Goal: Transaction & Acquisition: Purchase product/service

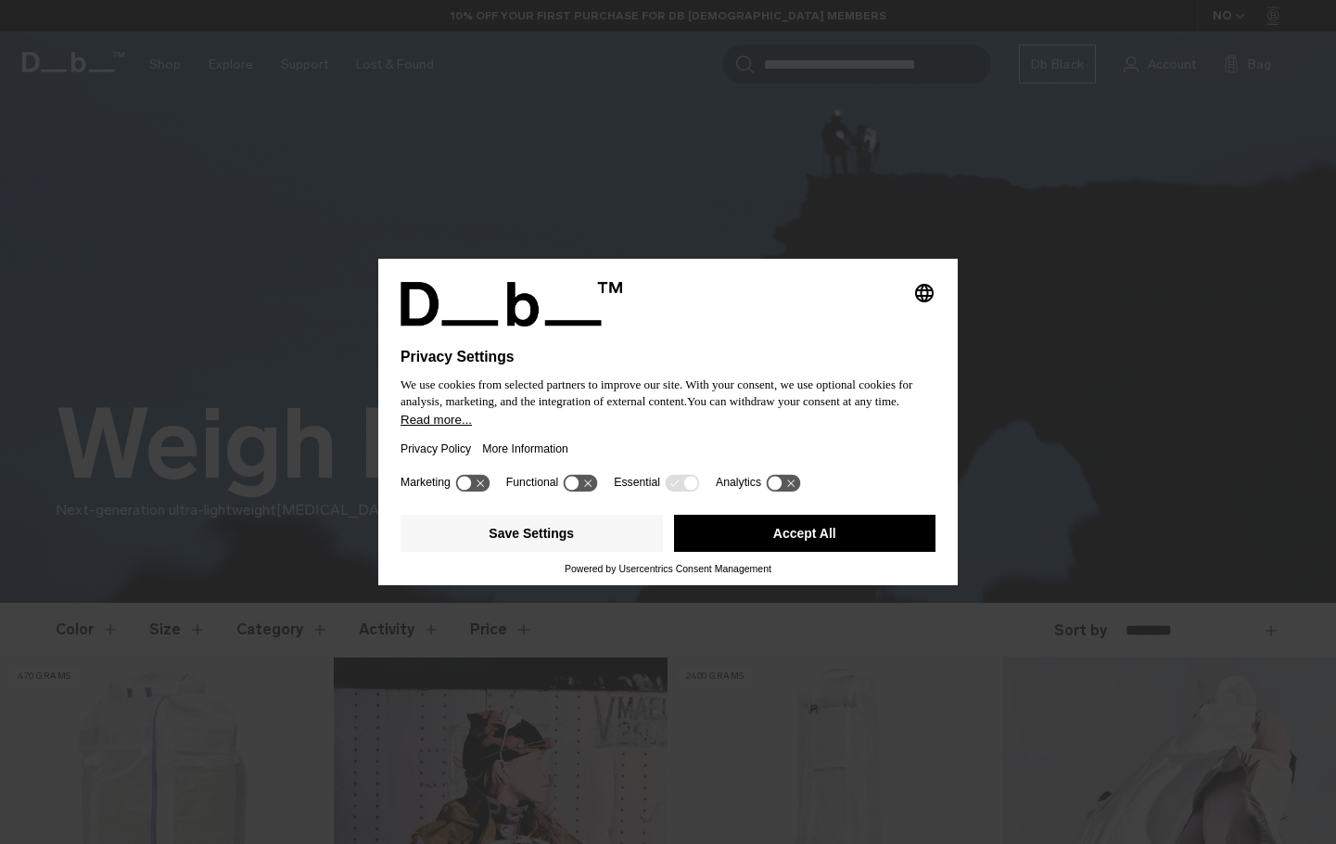
click at [811, 541] on button "Accept All" at bounding box center [805, 533] width 262 height 37
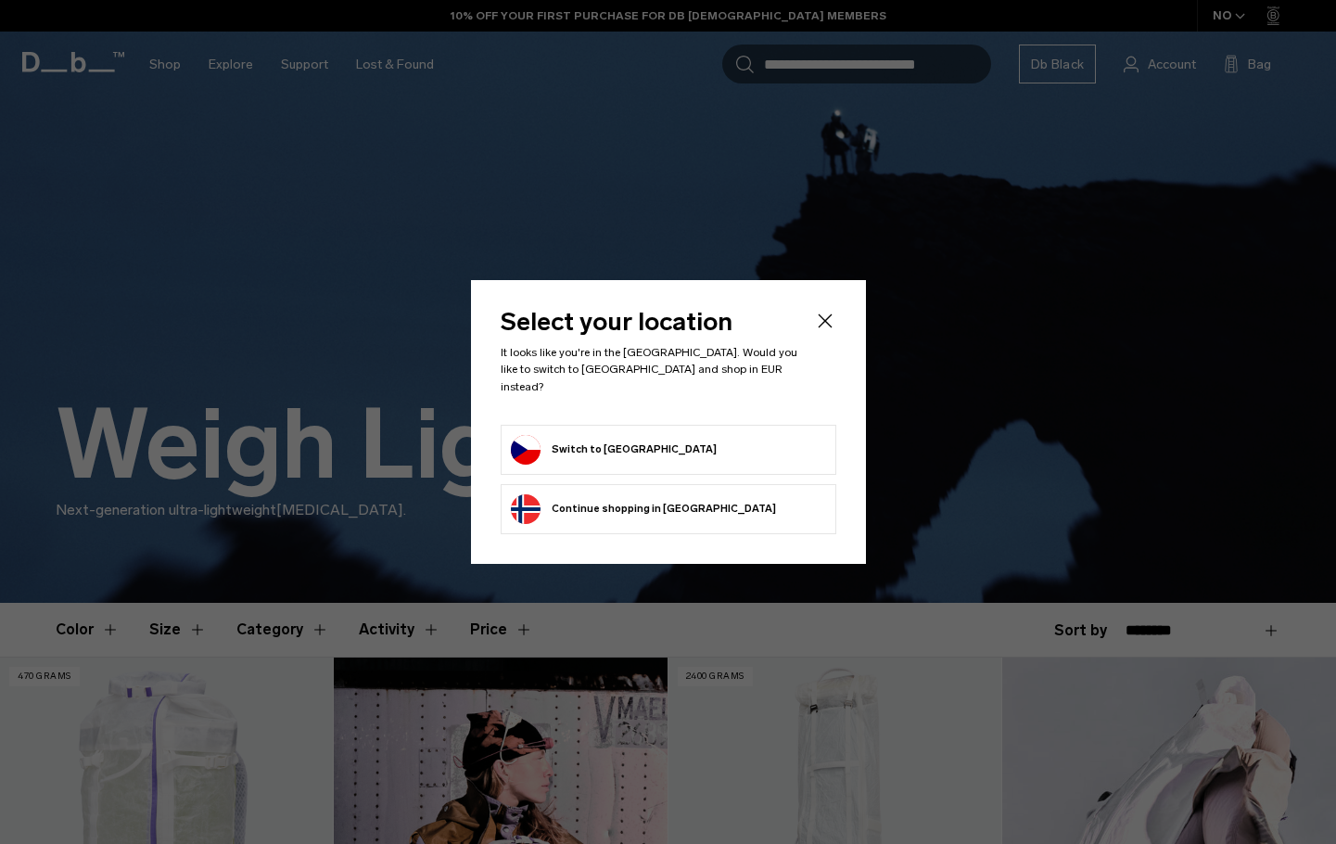
click at [648, 444] on form "Switch to Czechia" at bounding box center [668, 450] width 315 height 30
click at [539, 440] on button "Switch to Czechia" at bounding box center [614, 450] width 206 height 30
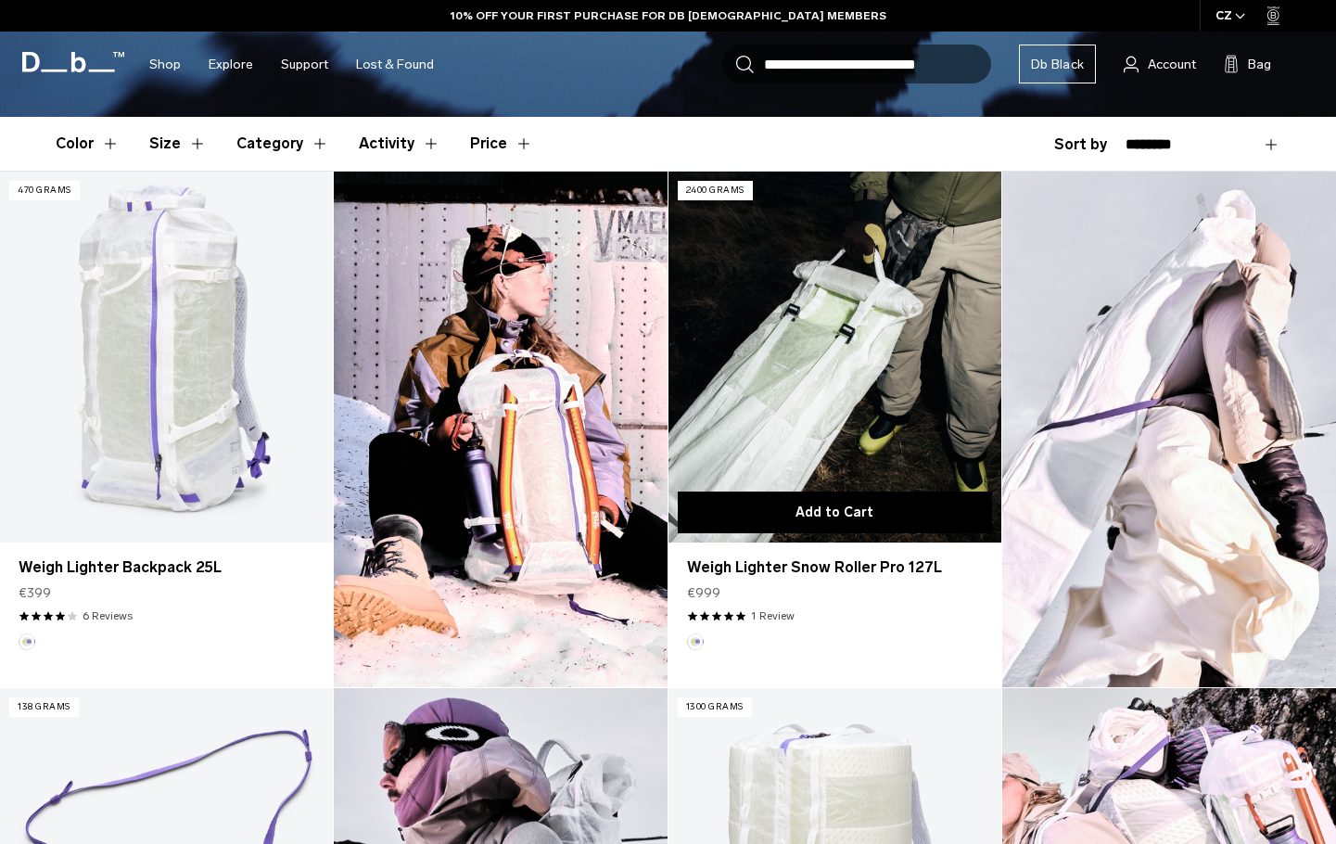
scroll to position [497, 0]
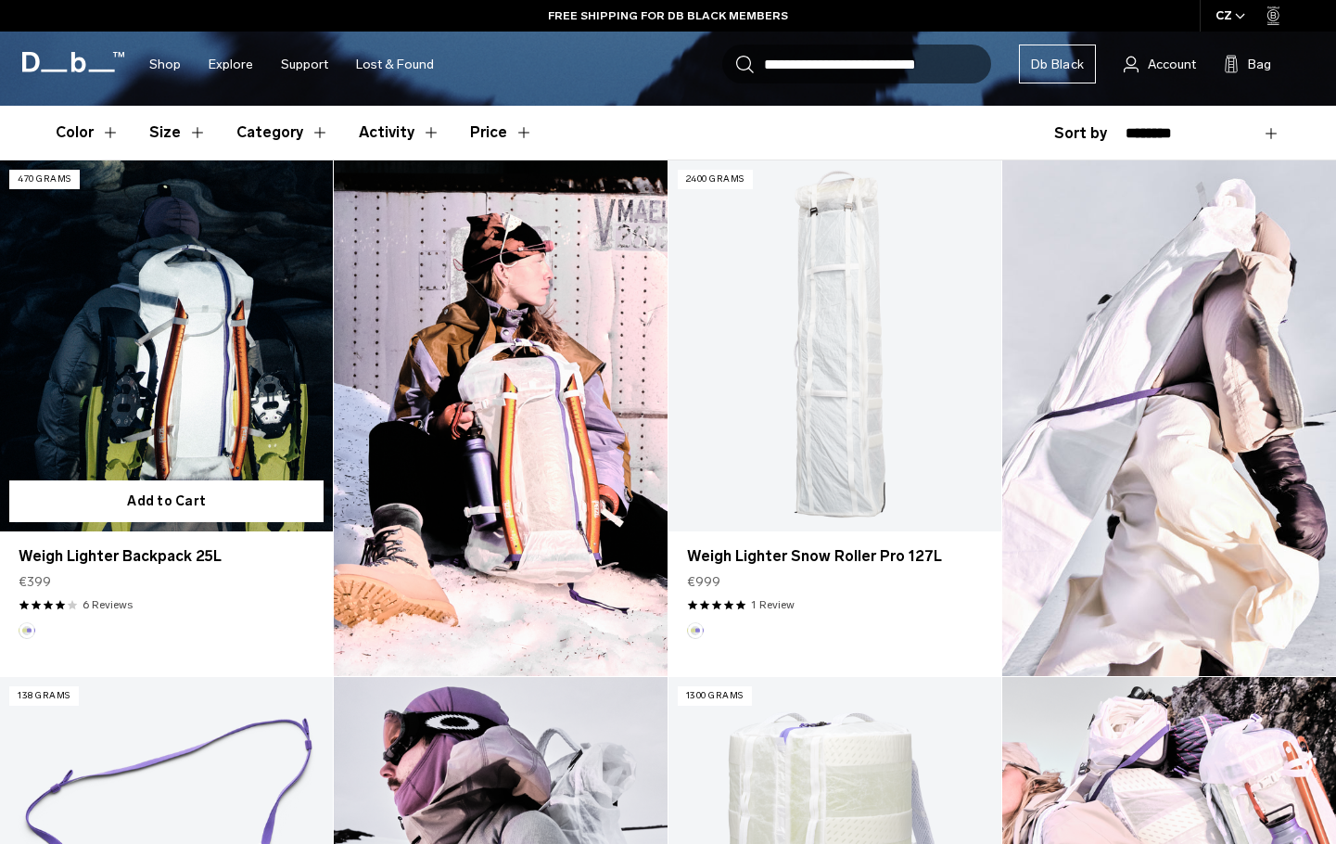
click at [174, 267] on link "Weigh Lighter Backpack 25L" at bounding box center [166, 345] width 333 height 370
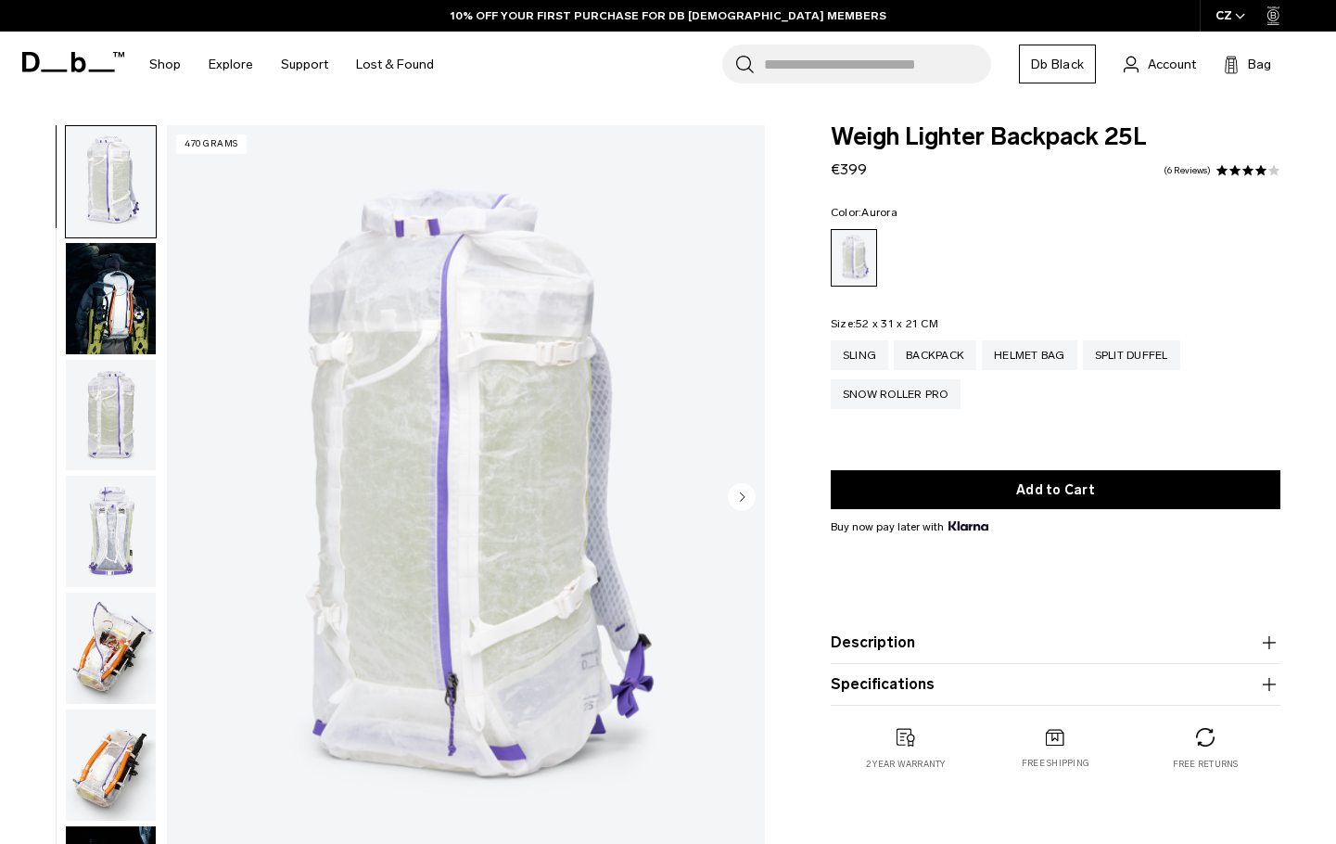
click at [121, 564] on img "button" at bounding box center [111, 531] width 90 height 111
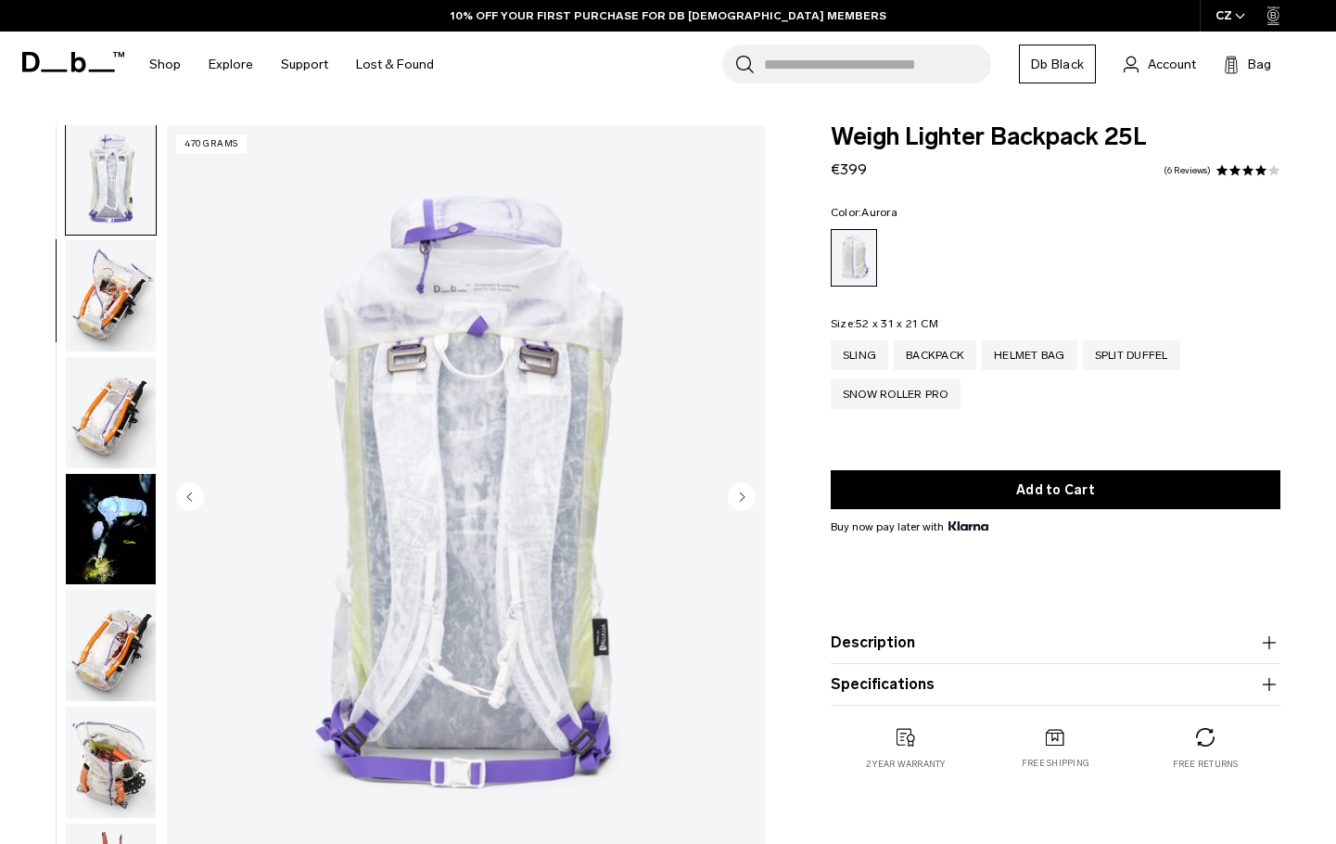
click at [94, 269] on img "button" at bounding box center [111, 295] width 90 height 111
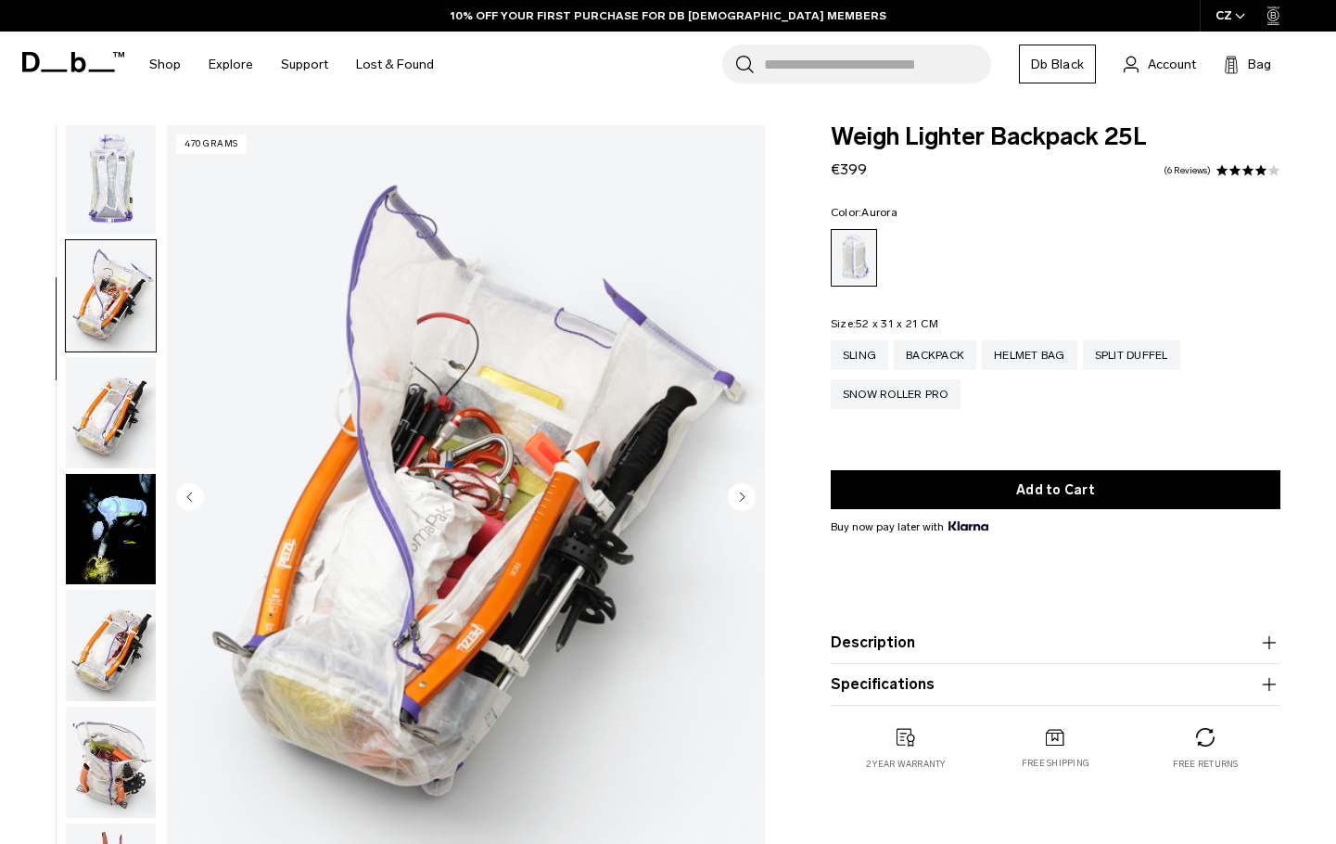
scroll to position [477, 0]
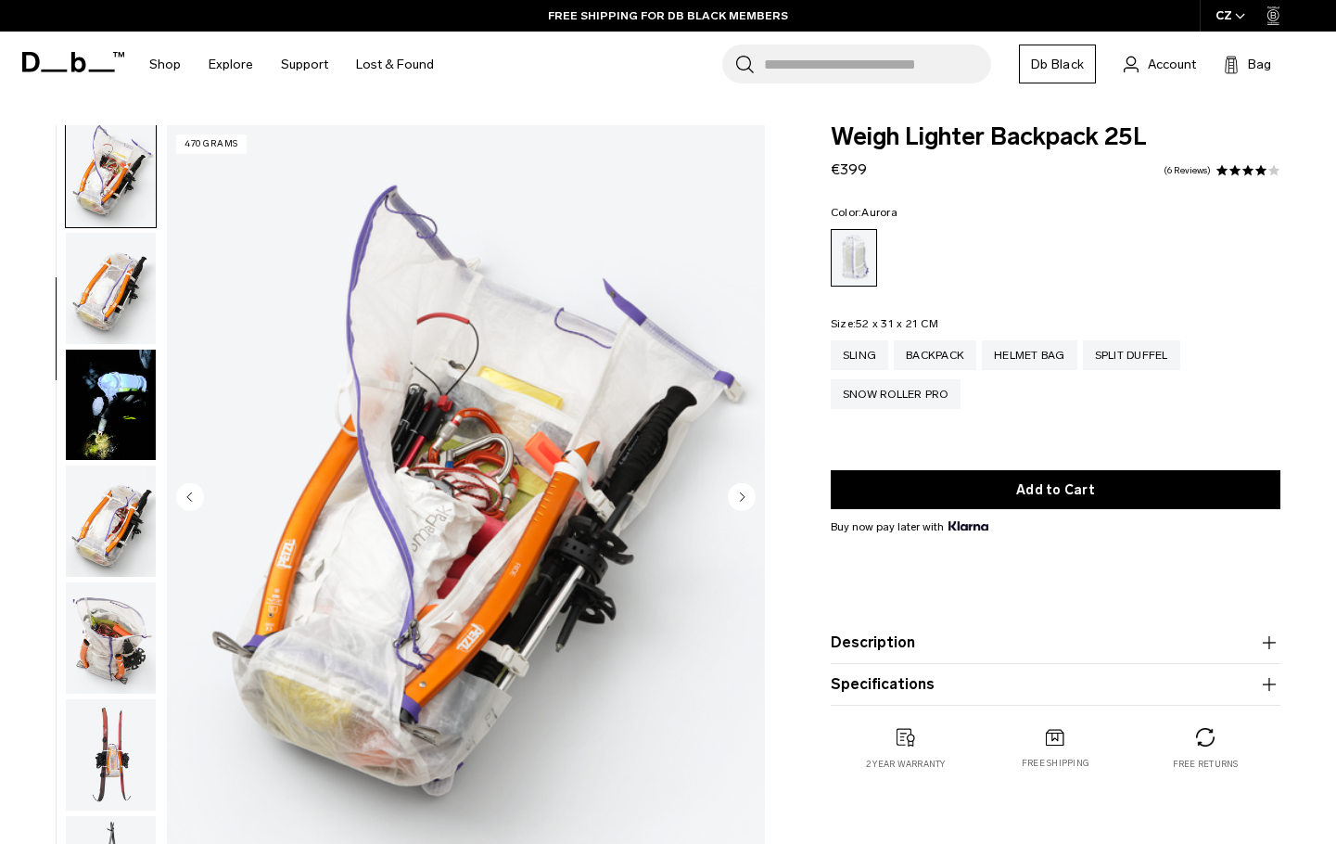
click at [114, 499] on img "button" at bounding box center [111, 521] width 90 height 111
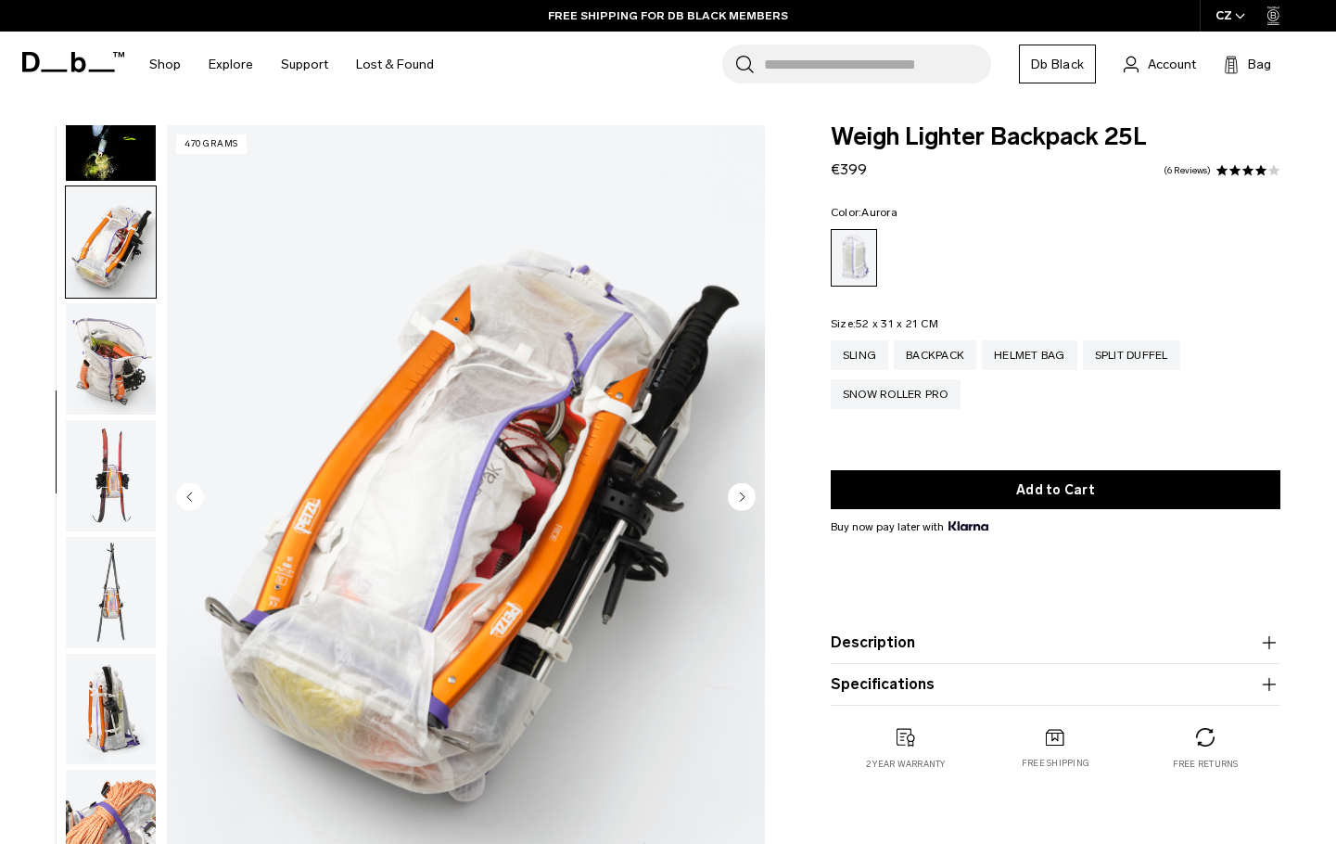
scroll to position [823, 0]
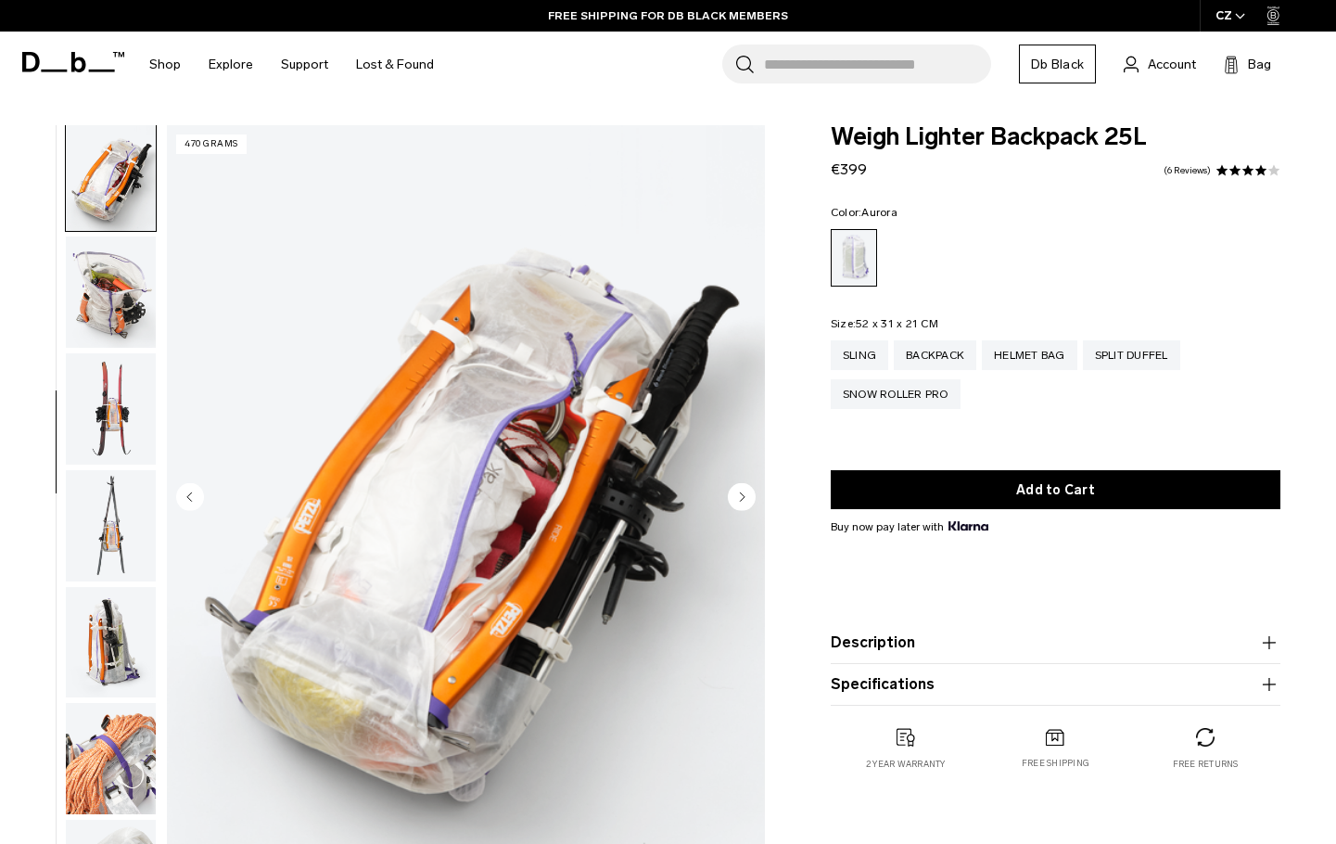
click at [121, 385] on img "button" at bounding box center [111, 408] width 90 height 111
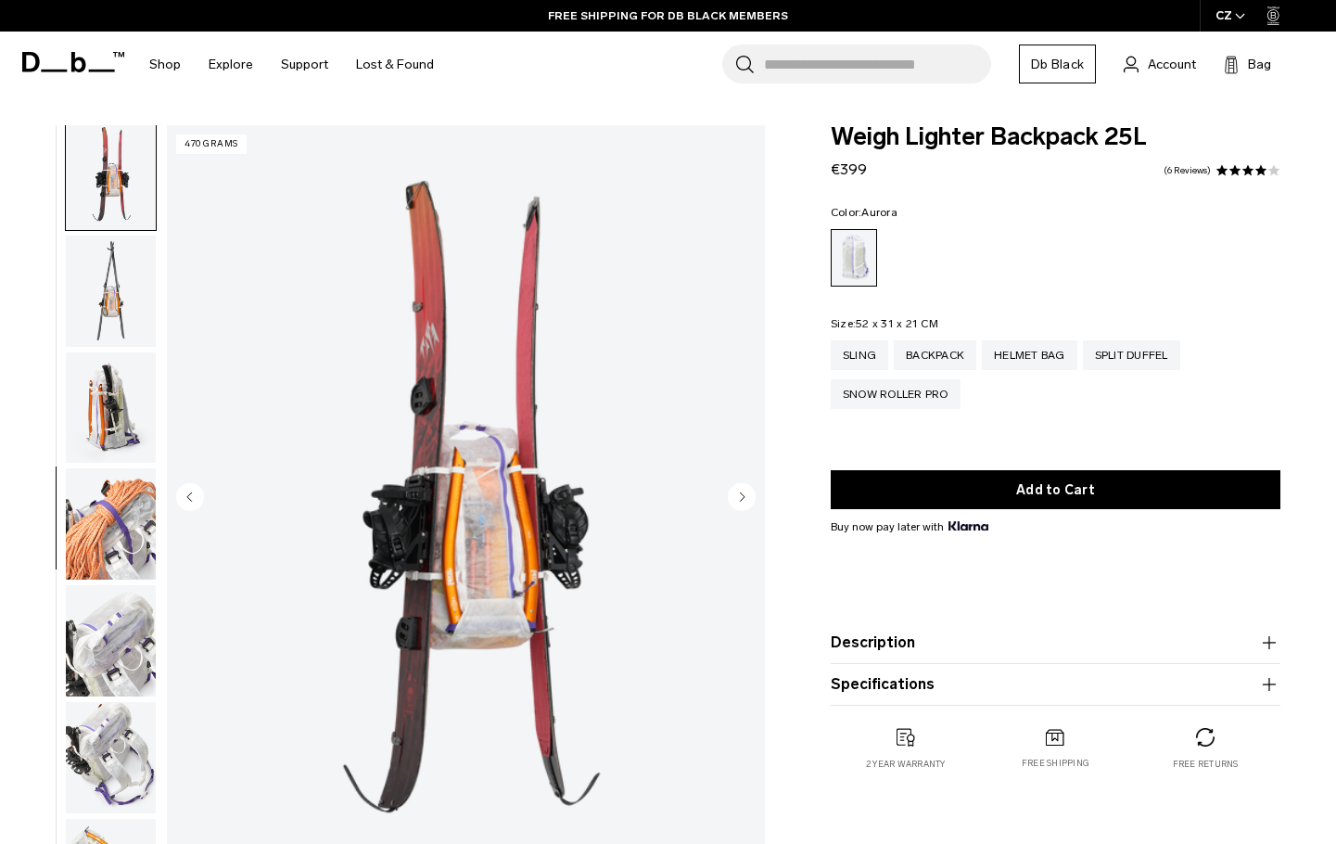
click at [117, 440] on img "button" at bounding box center [111, 407] width 90 height 111
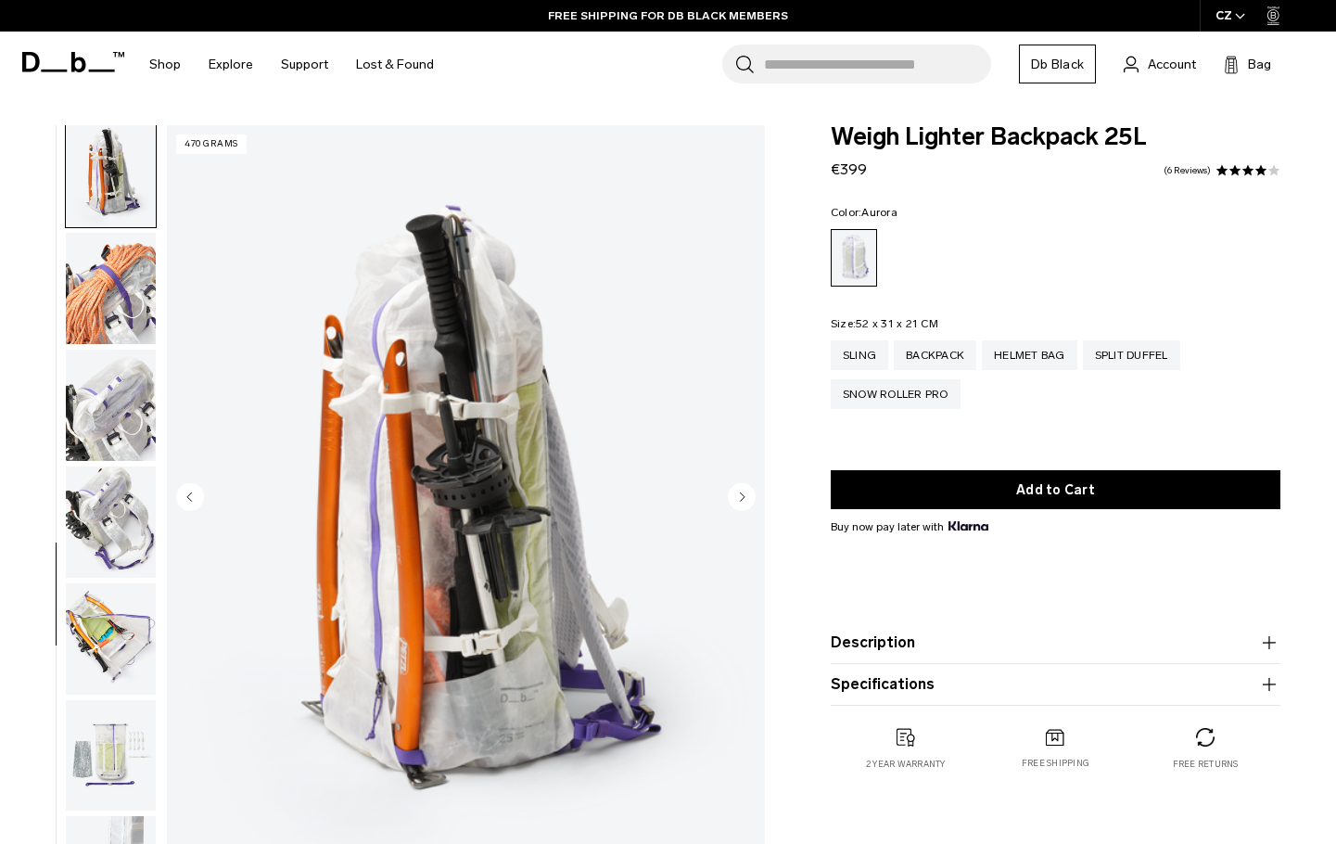
click at [106, 365] on img "button" at bounding box center [111, 405] width 90 height 111
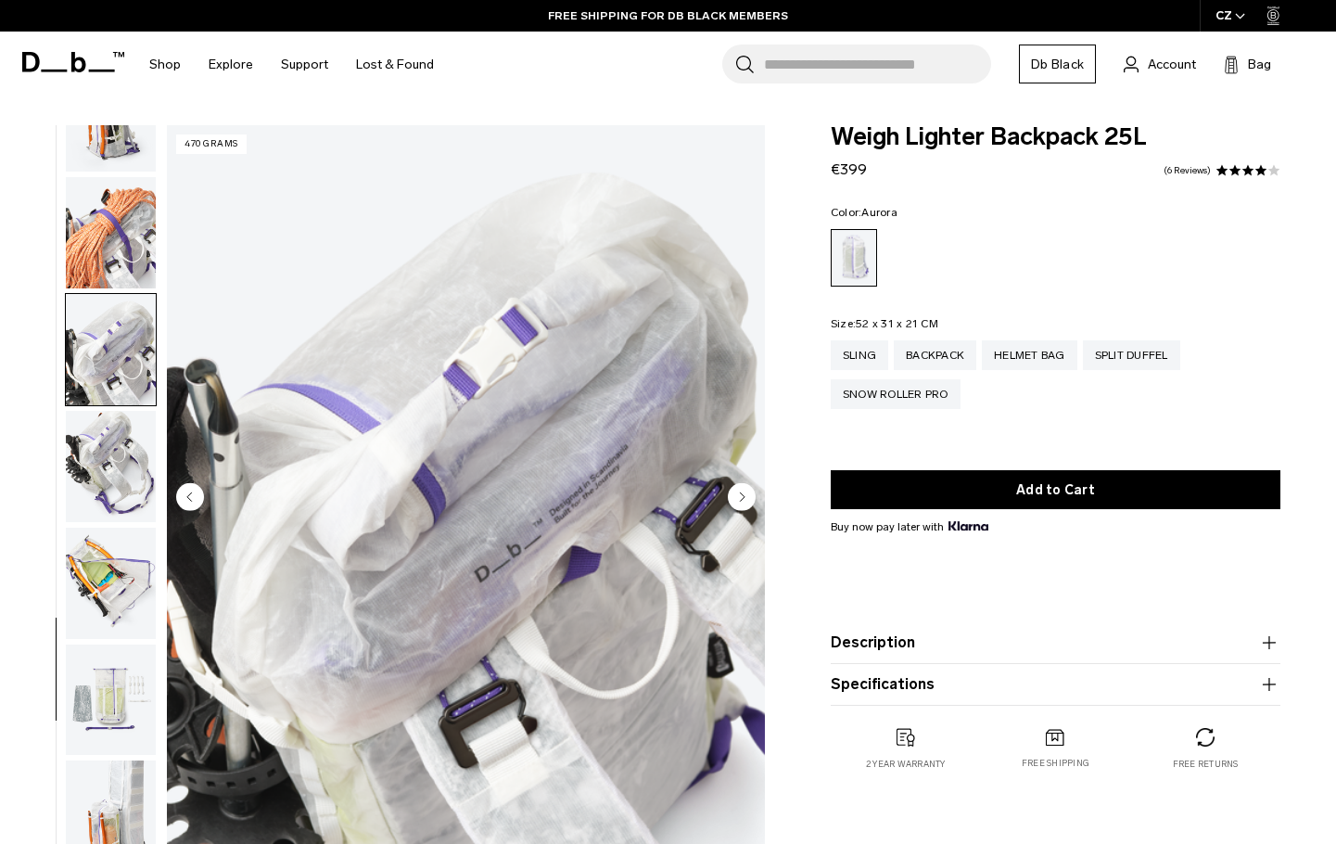
click at [100, 402] on ul at bounding box center [111, 498] width 92 height 747
click at [99, 471] on img "button" at bounding box center [111, 466] width 90 height 111
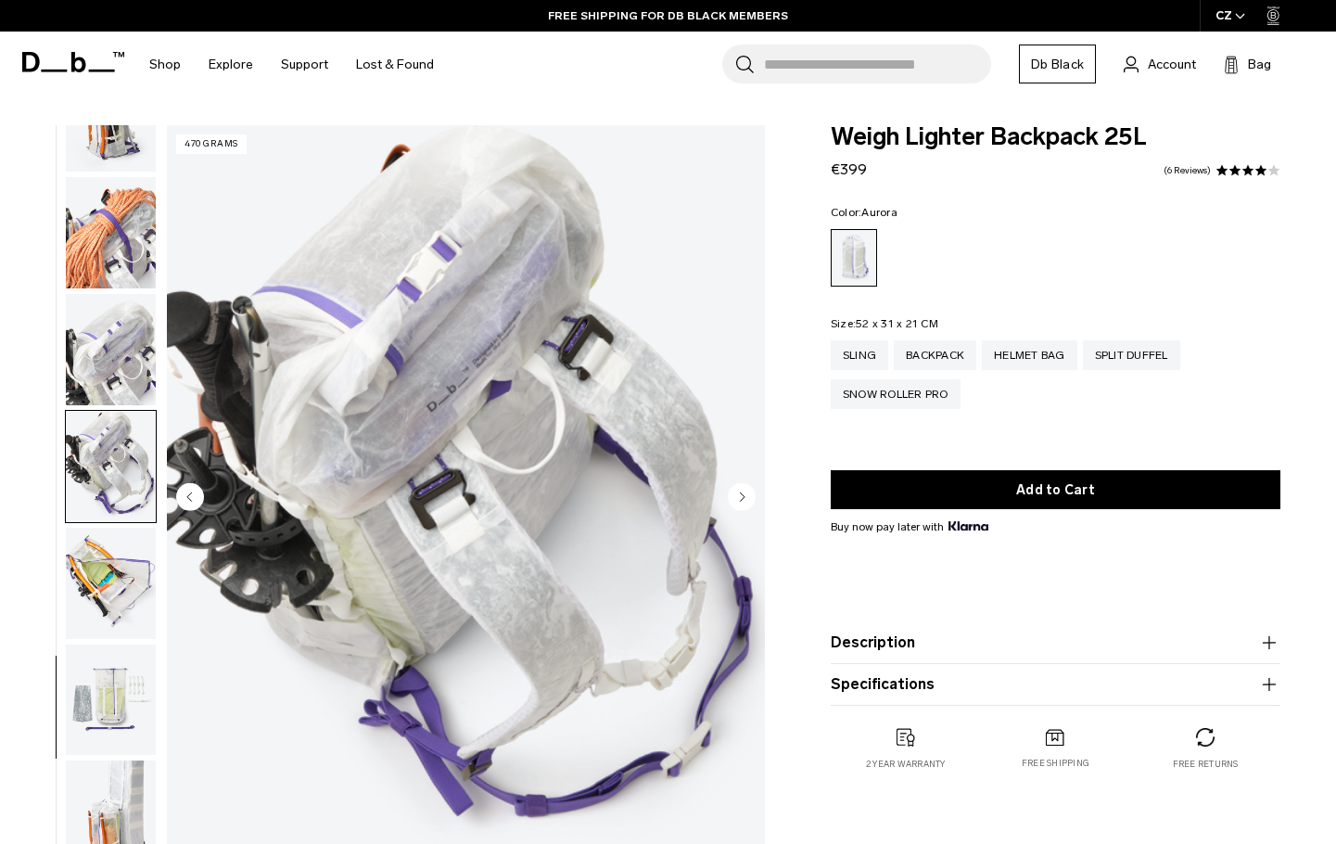
click at [100, 539] on img "button" at bounding box center [111, 583] width 90 height 111
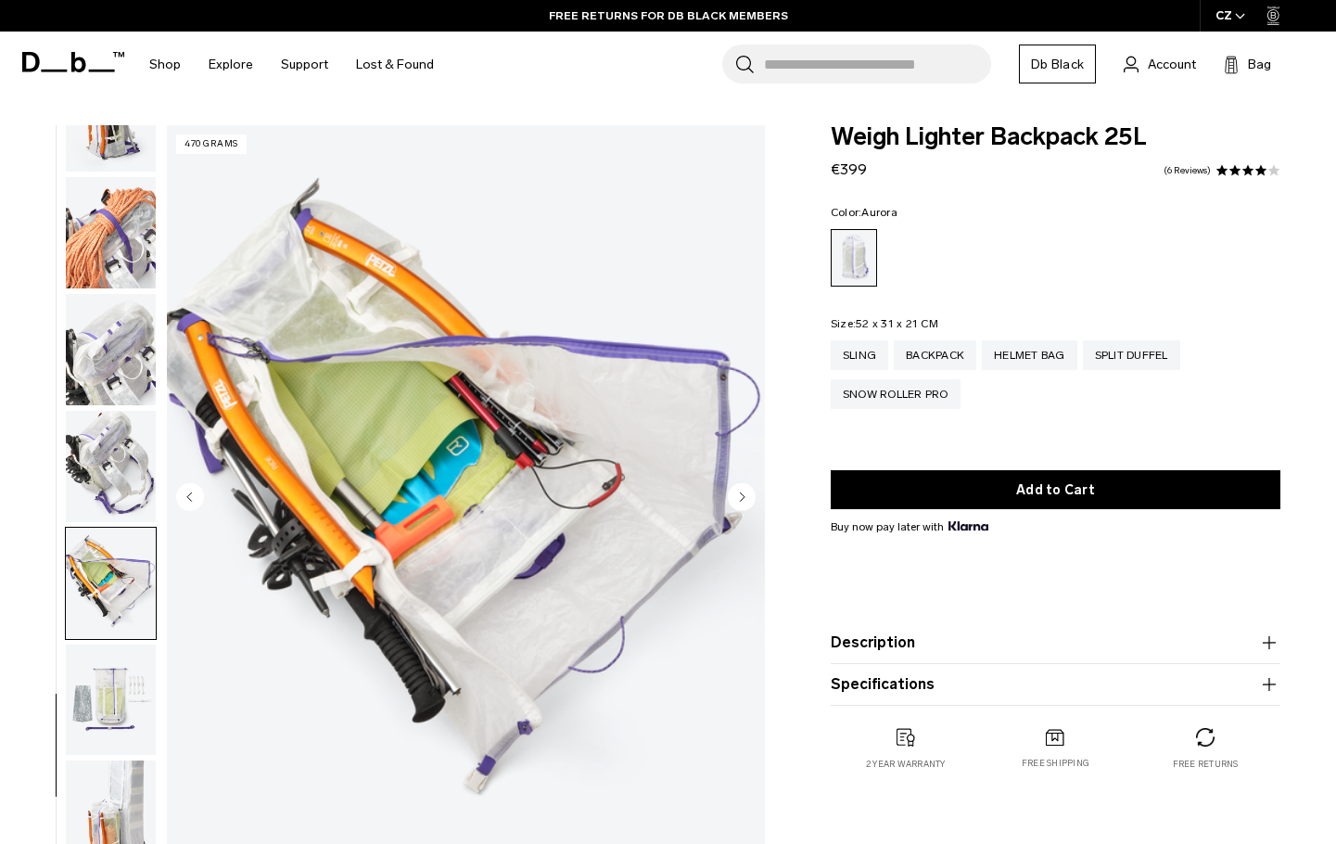
scroll to position [1151, 0]
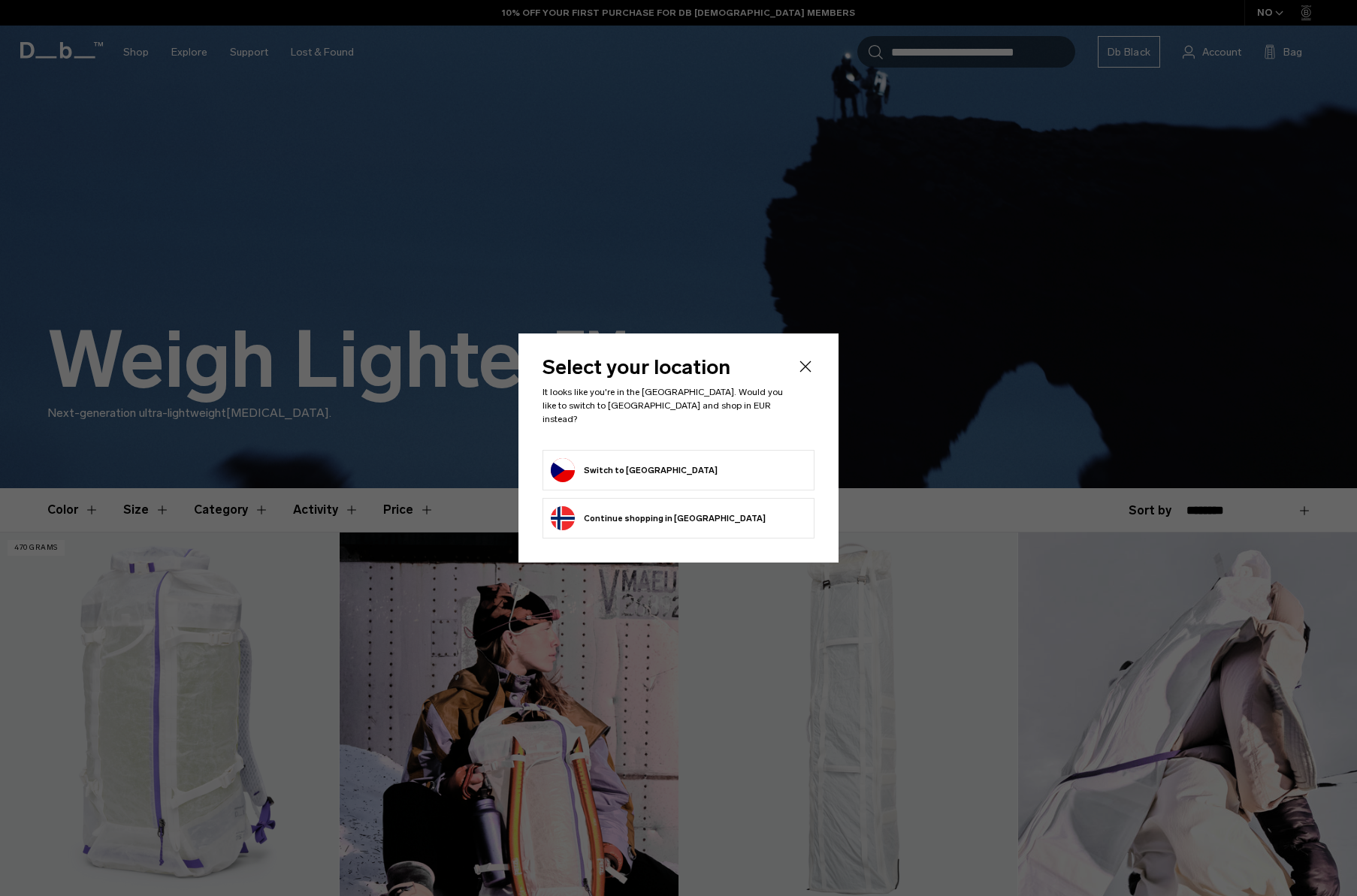
click at [715, 471] on form "Switch to Czechia" at bounding box center [678, 471] width 255 height 24
click at [588, 467] on button "Switch to Czechia" at bounding box center [634, 471] width 167 height 24
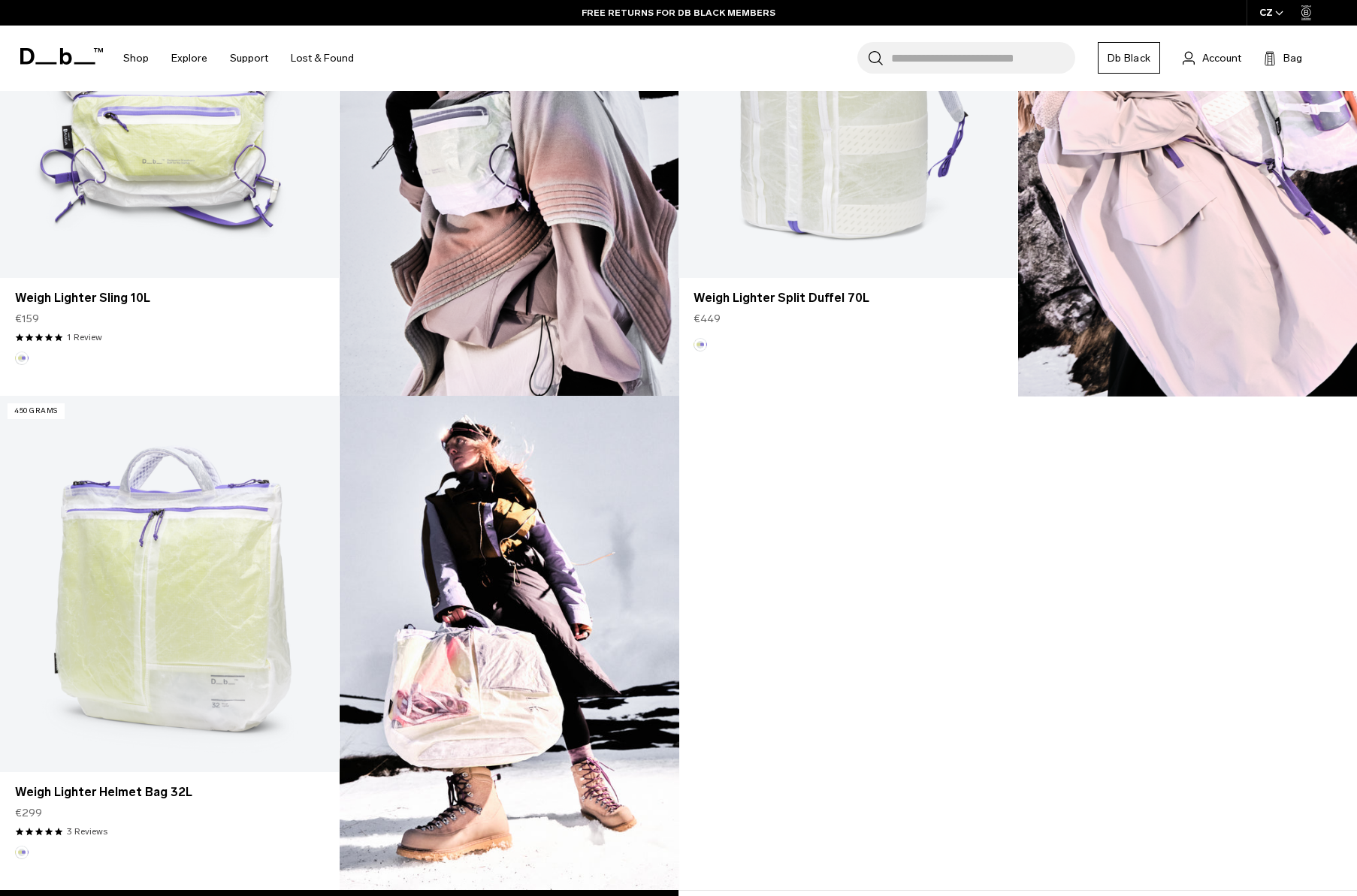
scroll to position [1256, 0]
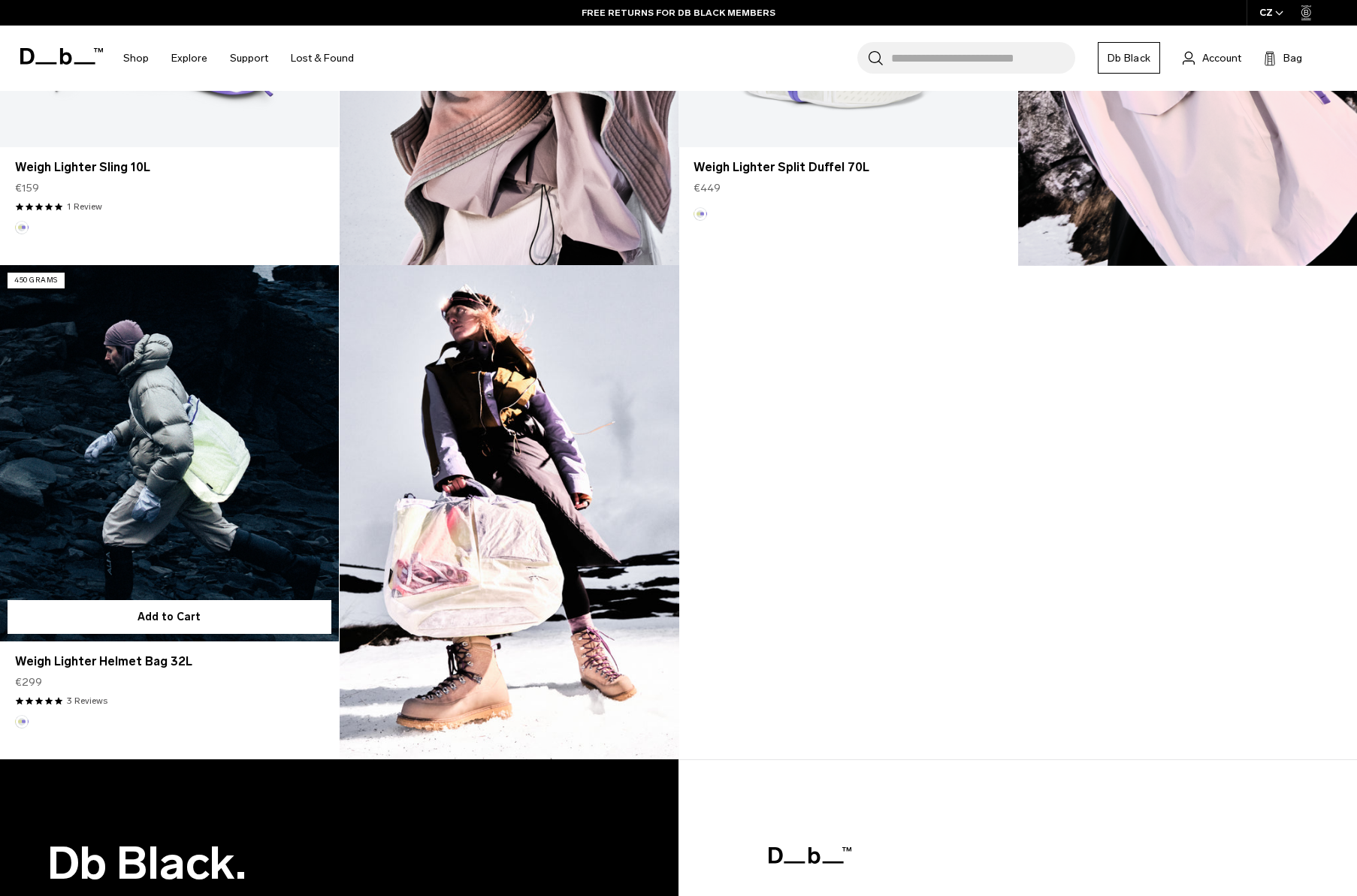
click at [157, 521] on link "Weigh Lighter Helmet Bag 32L" at bounding box center [169, 453] width 339 height 377
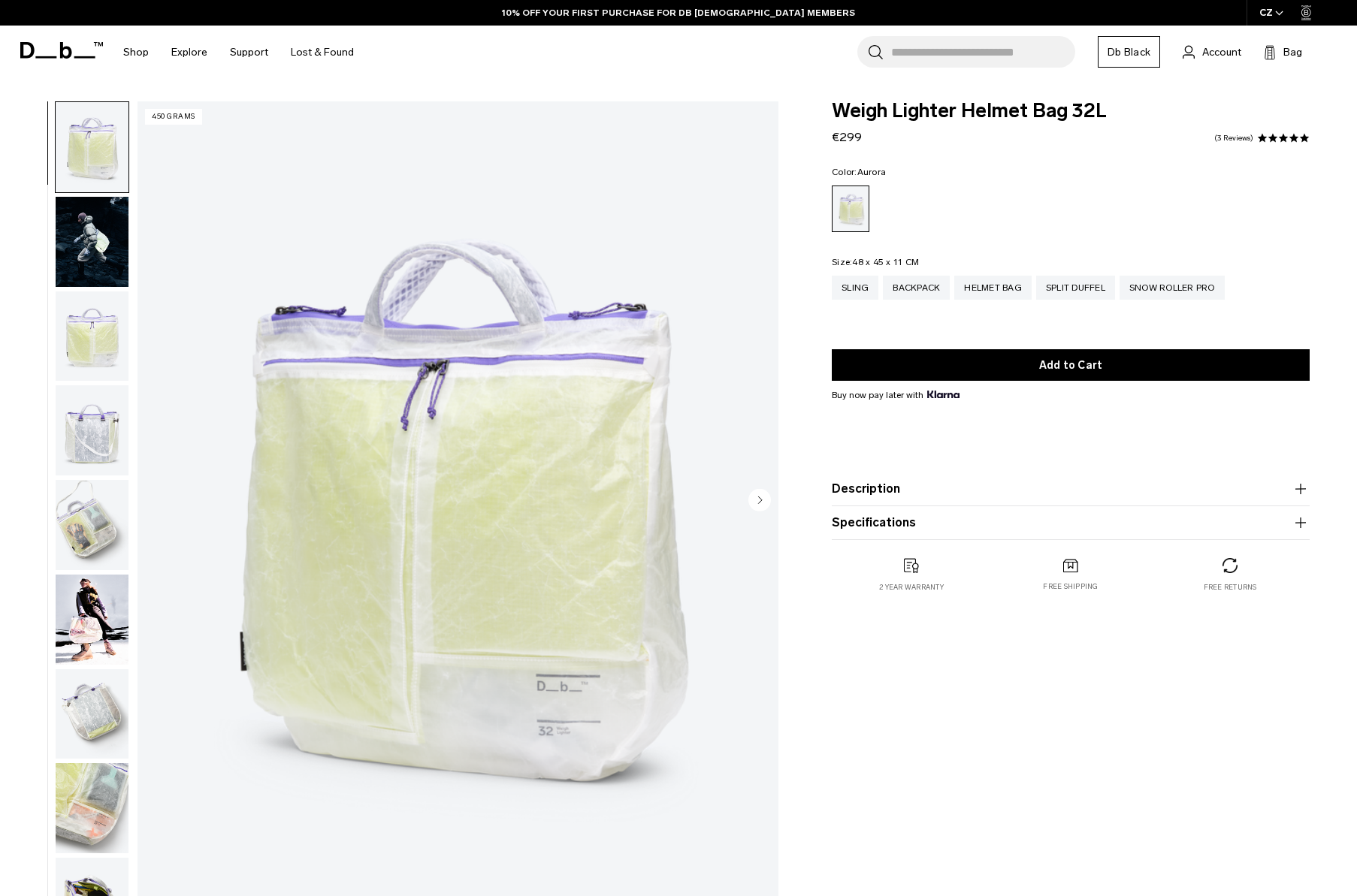
click at [88, 529] on img "button" at bounding box center [92, 525] width 73 height 90
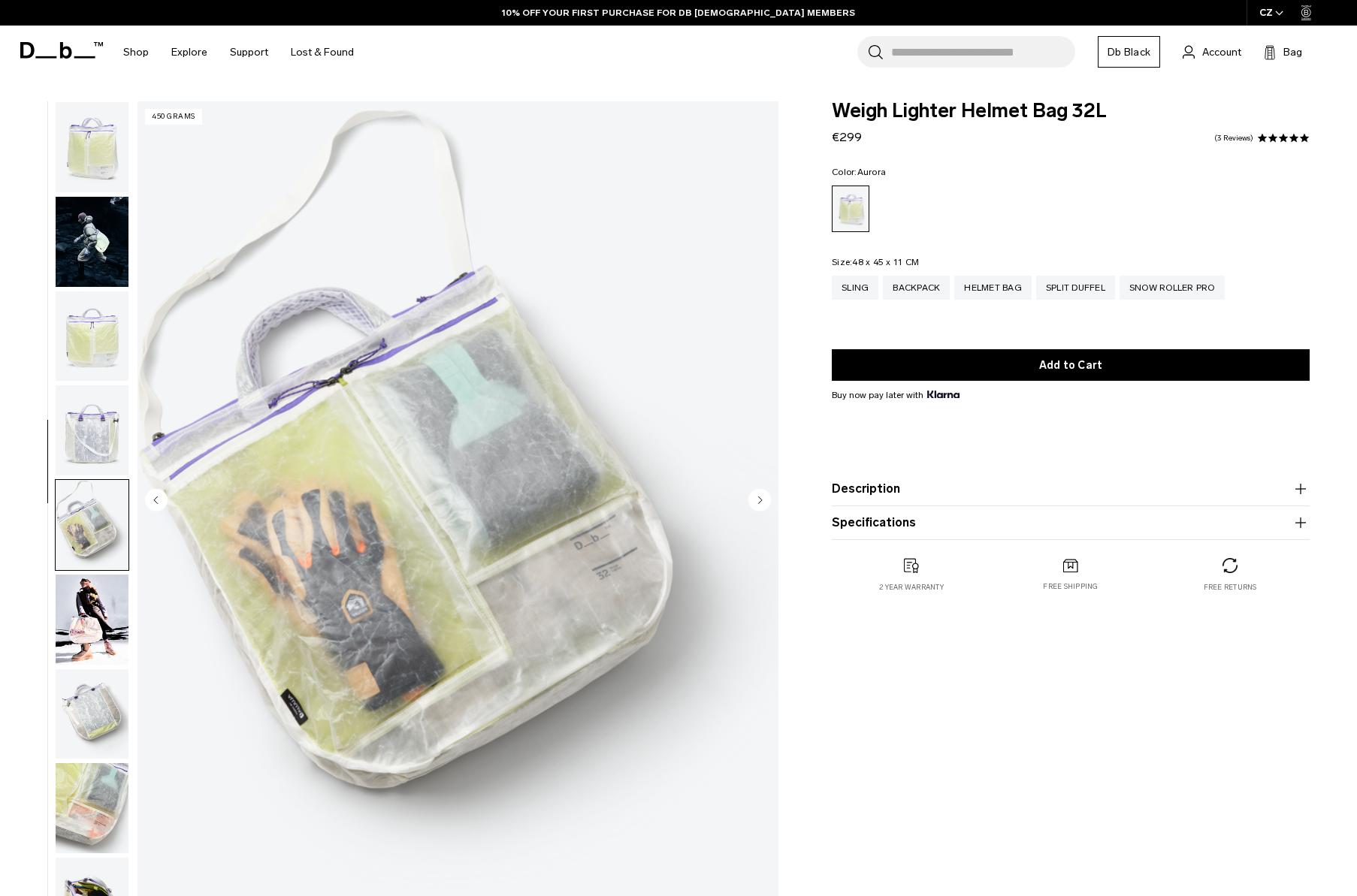
scroll to position [151, 0]
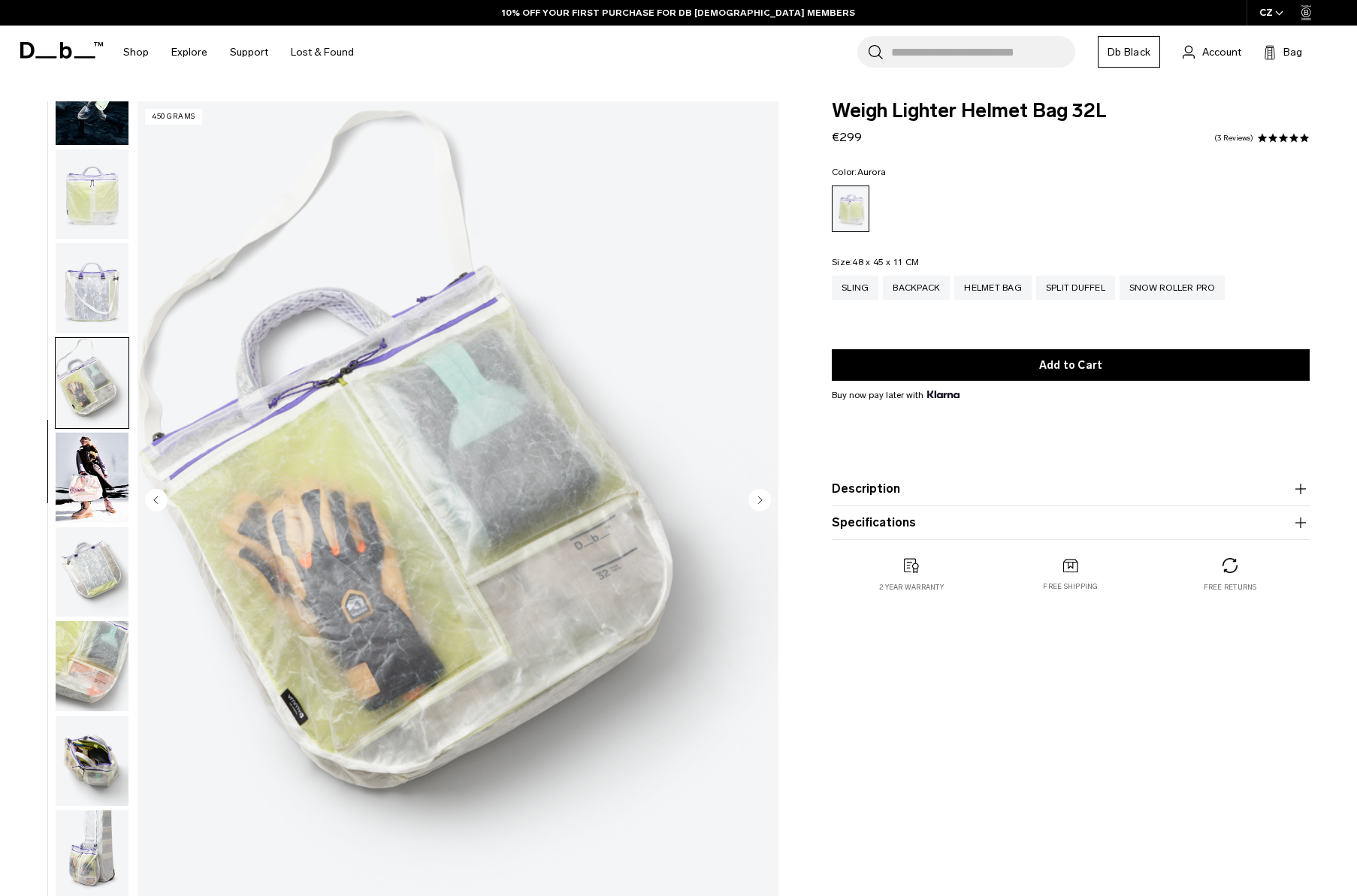
click at [92, 373] on img "button" at bounding box center [92, 382] width 73 height 90
click at [89, 289] on img "button" at bounding box center [92, 288] width 73 height 90
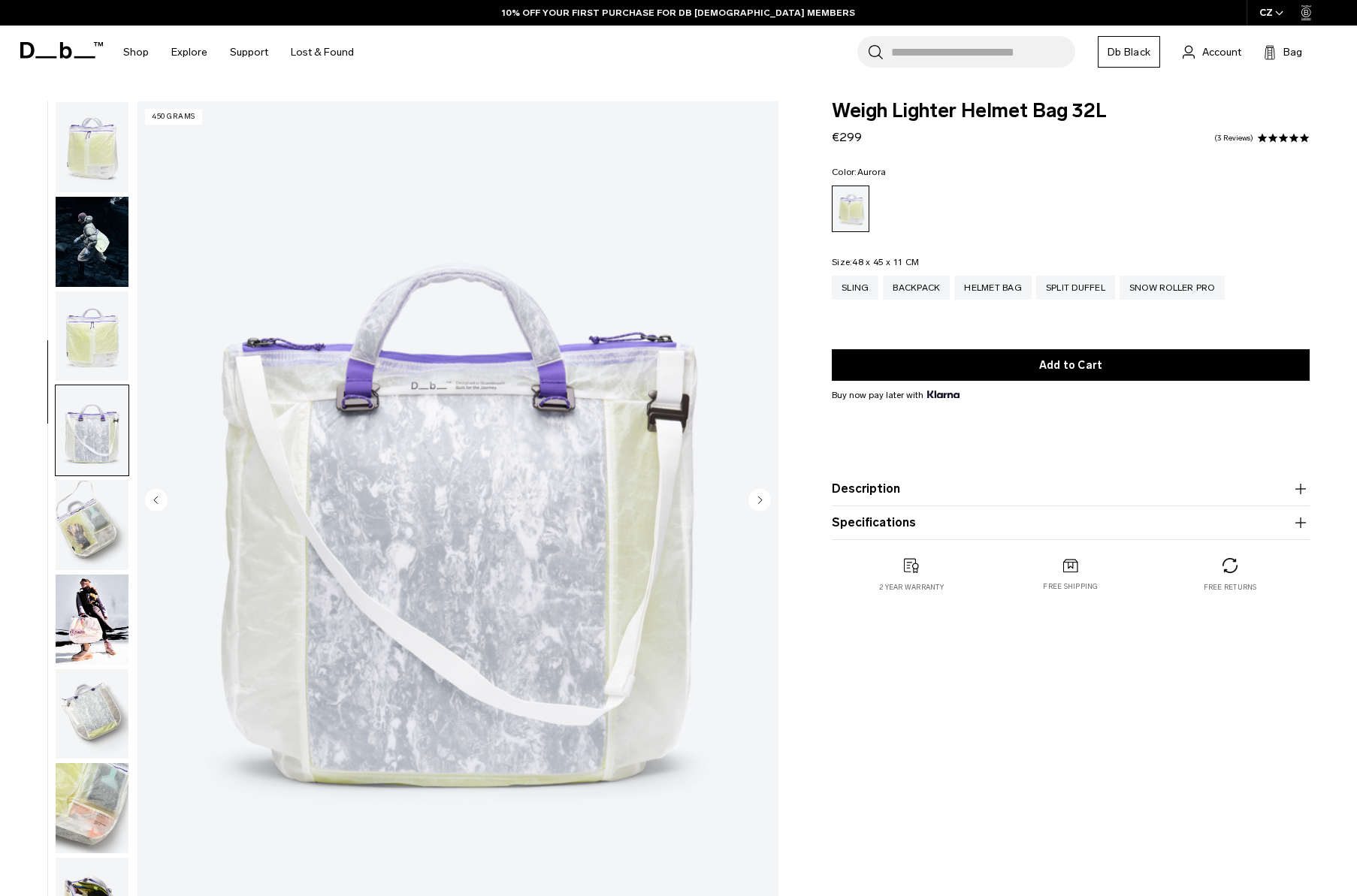
scroll to position [0, 0]
click at [914, 289] on div "Backpack" at bounding box center [916, 288] width 67 height 24
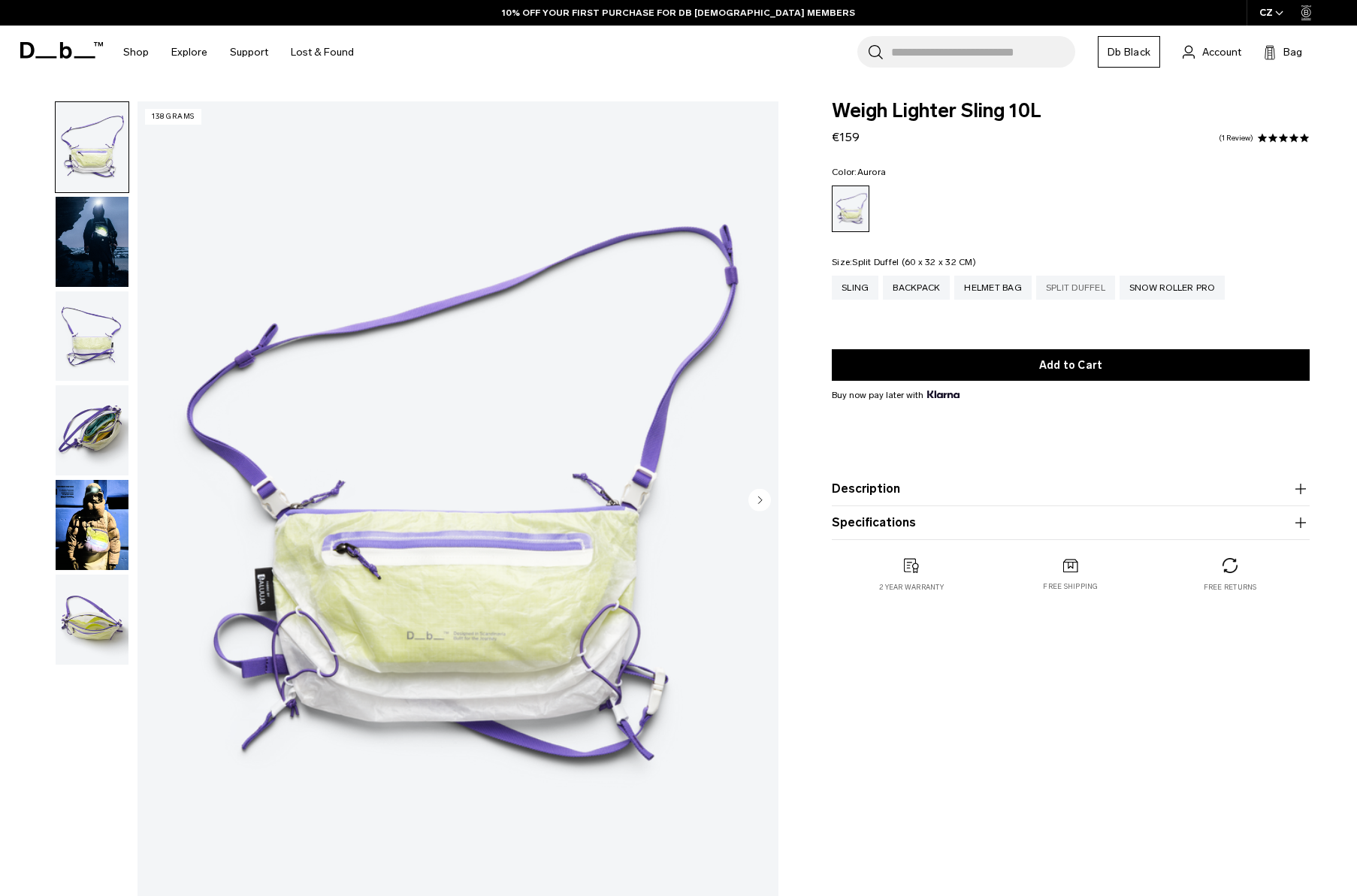
click at [1077, 285] on div "Split Duffel" at bounding box center [1075, 288] width 79 height 24
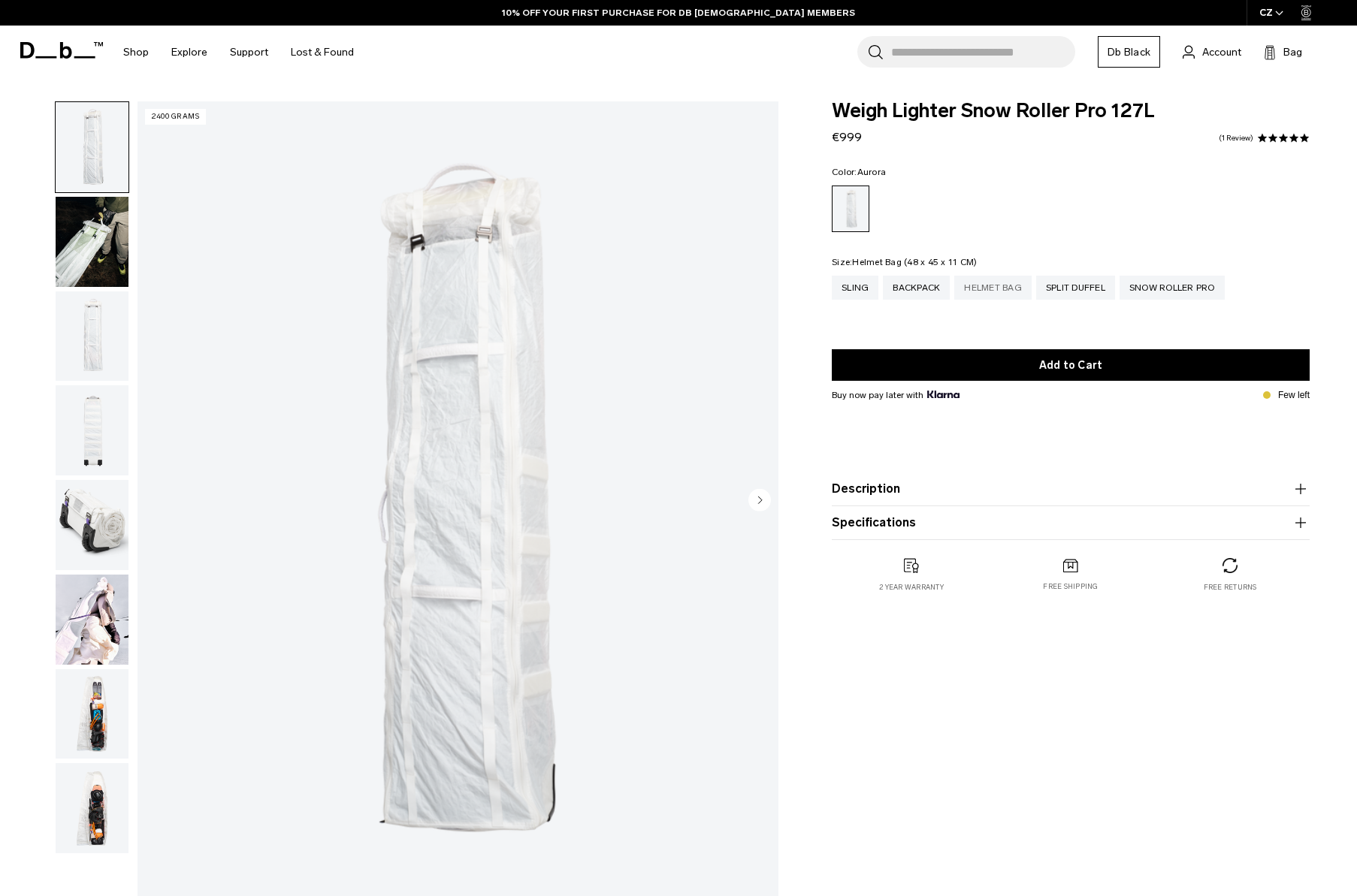
click at [1009, 285] on div "Helmet Bag" at bounding box center [993, 288] width 78 height 24
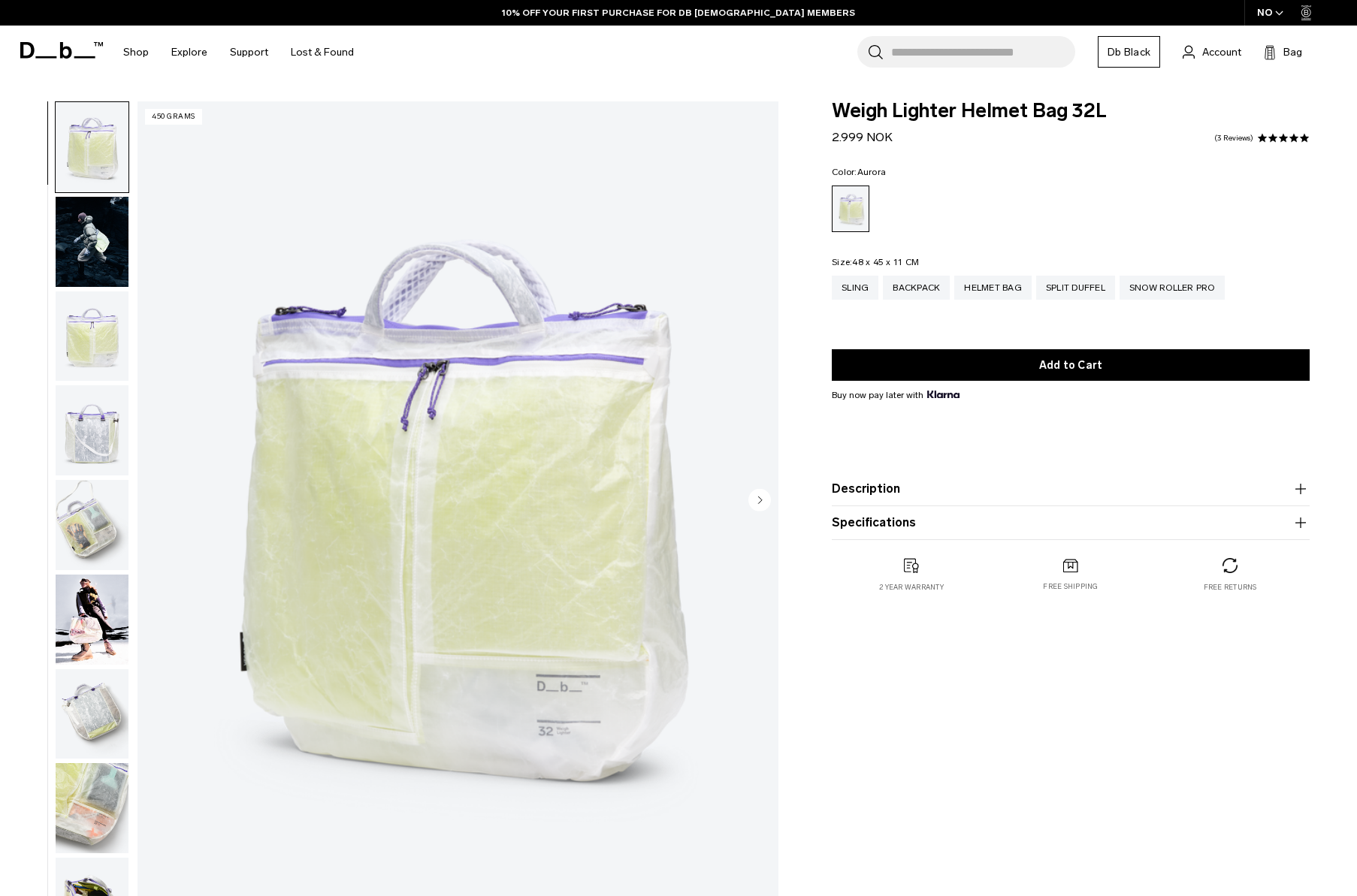
click at [70, 535] on img "button" at bounding box center [92, 525] width 73 height 90
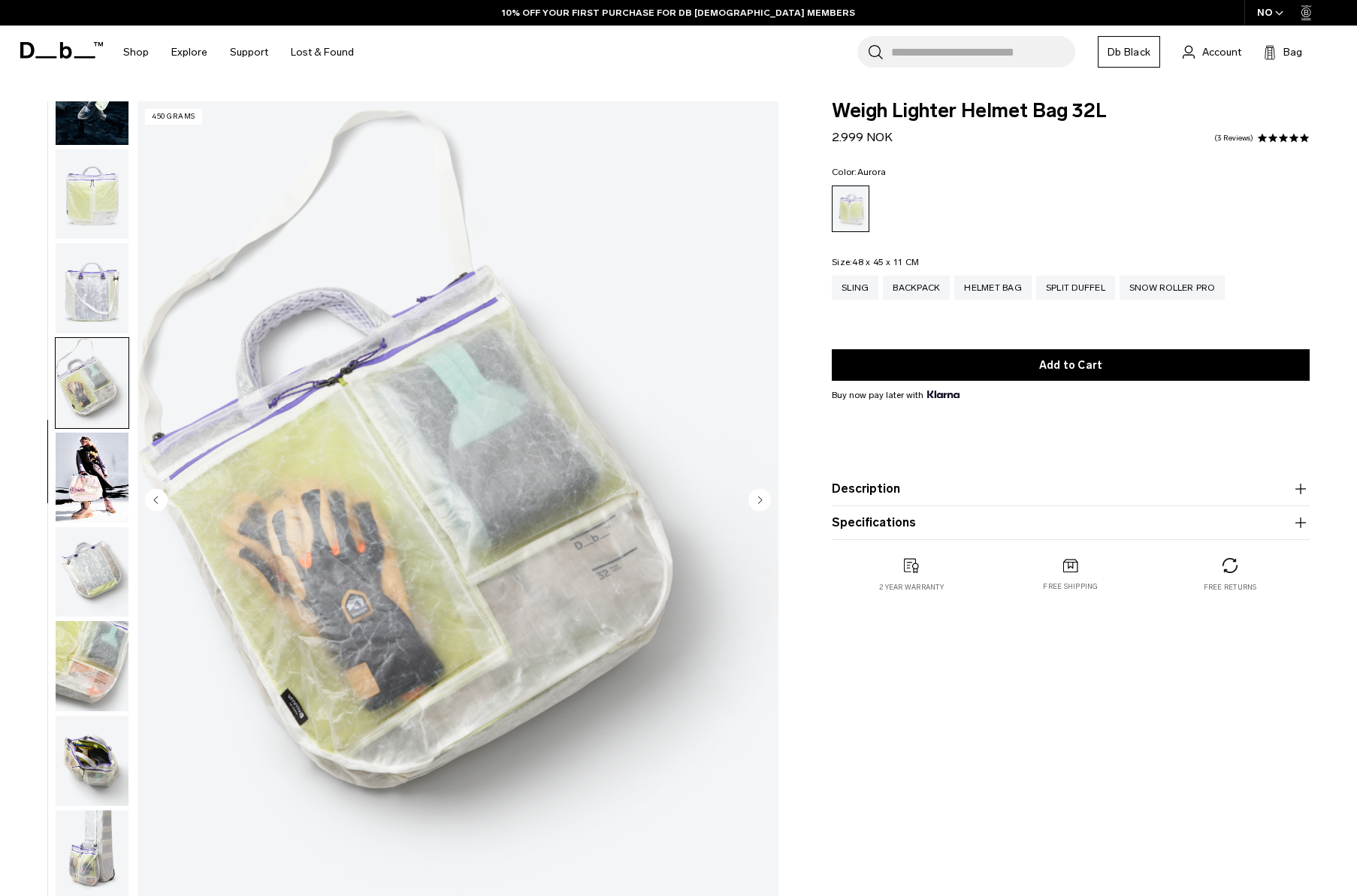
click at [82, 450] on img "button" at bounding box center [92, 477] width 73 height 90
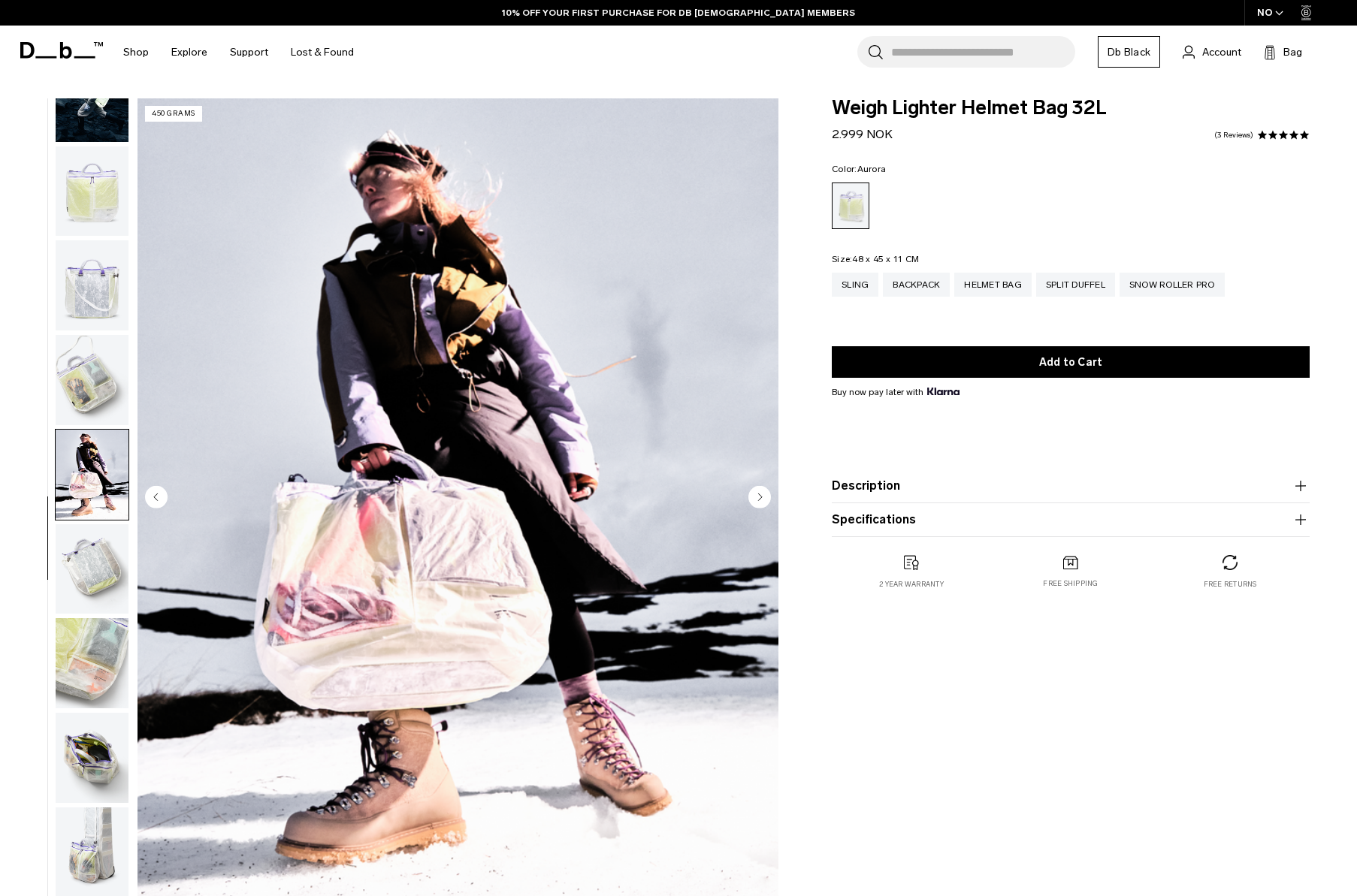
scroll to position [5, 1]
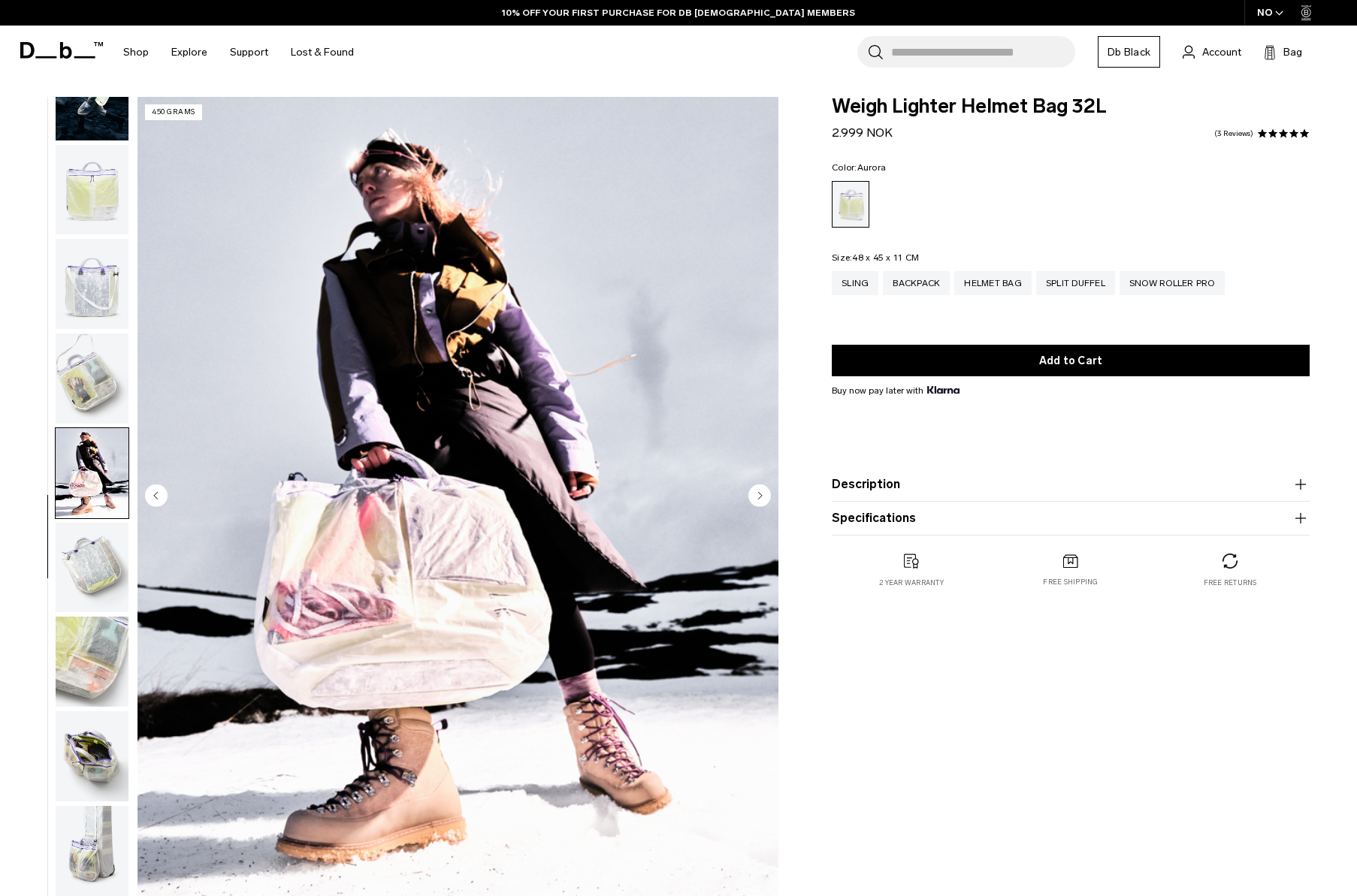
click at [95, 574] on img "button" at bounding box center [92, 567] width 73 height 90
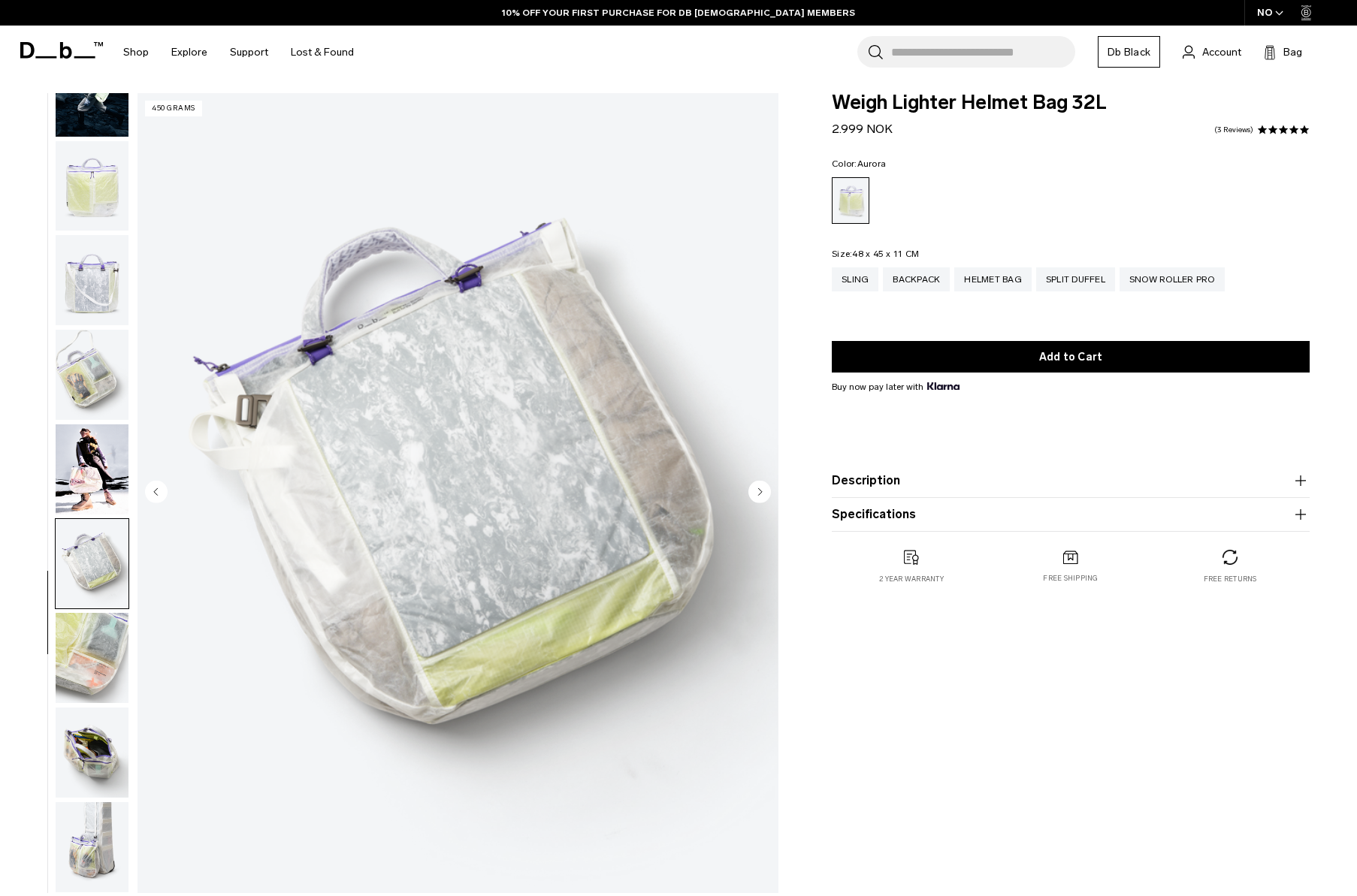
scroll to position [10, 1]
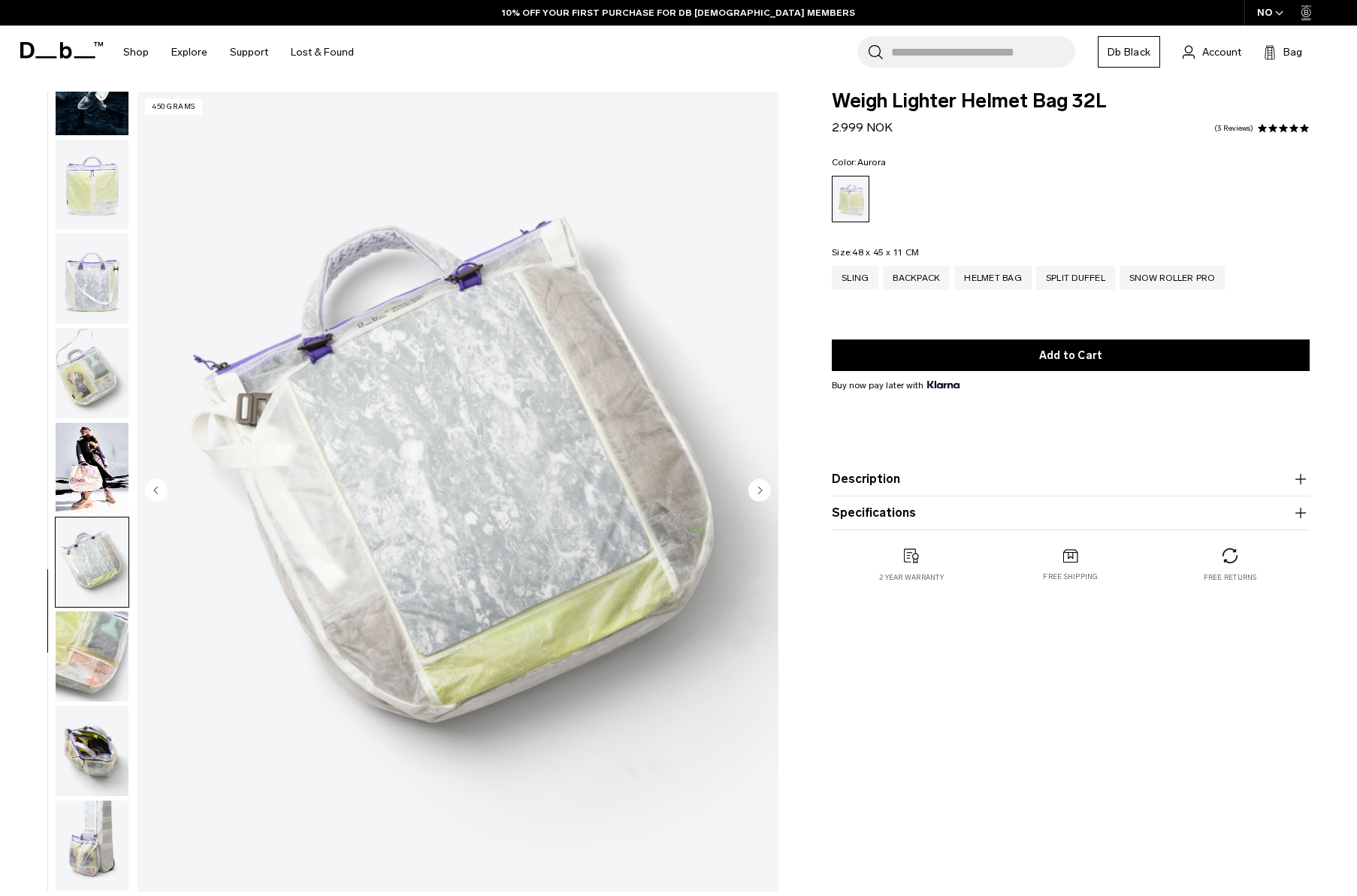
click at [98, 642] on img "button" at bounding box center [92, 656] width 73 height 90
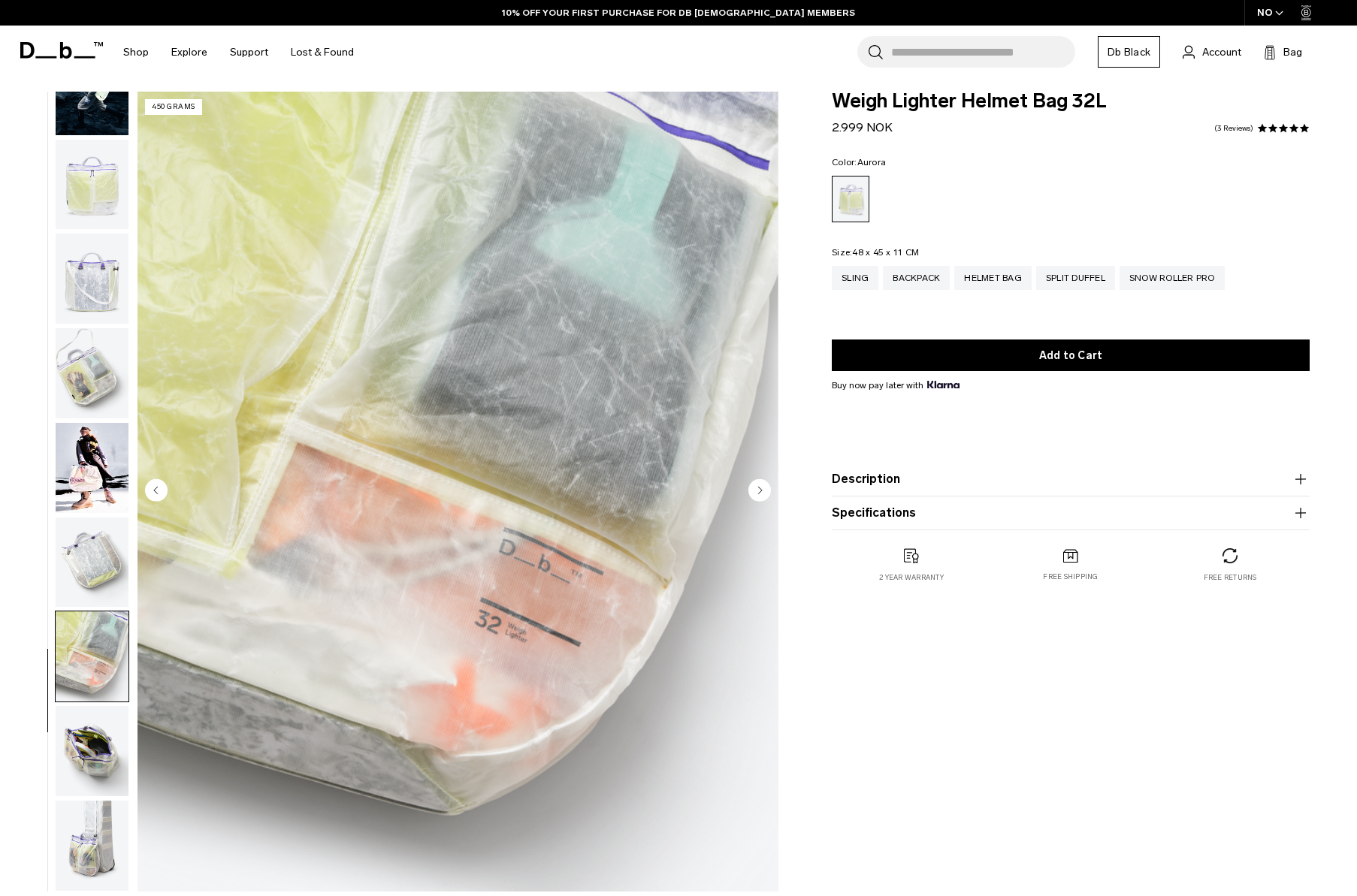
scroll to position [10, 0]
click at [93, 546] on img "button" at bounding box center [92, 562] width 73 height 90
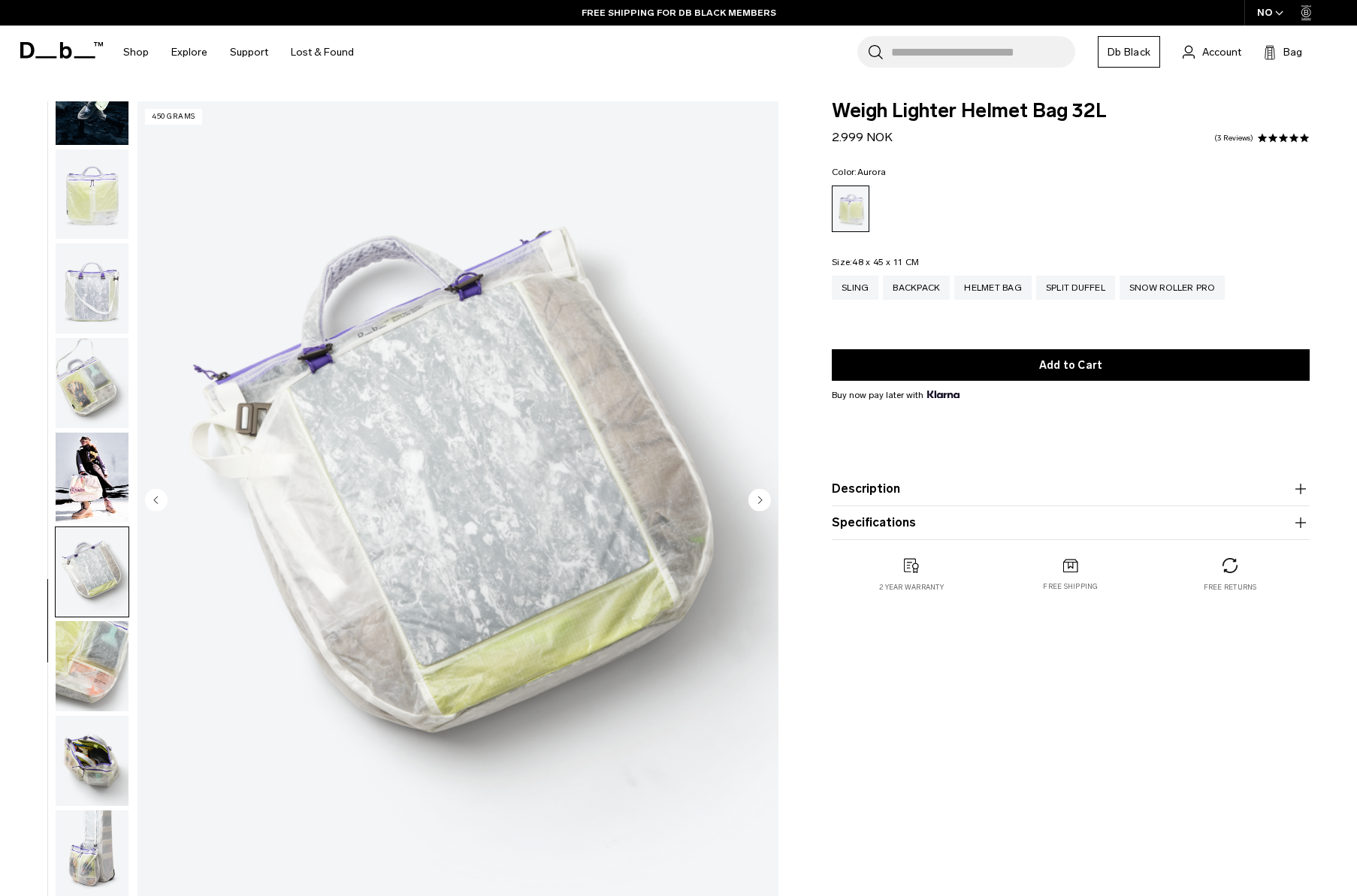
scroll to position [0, 0]
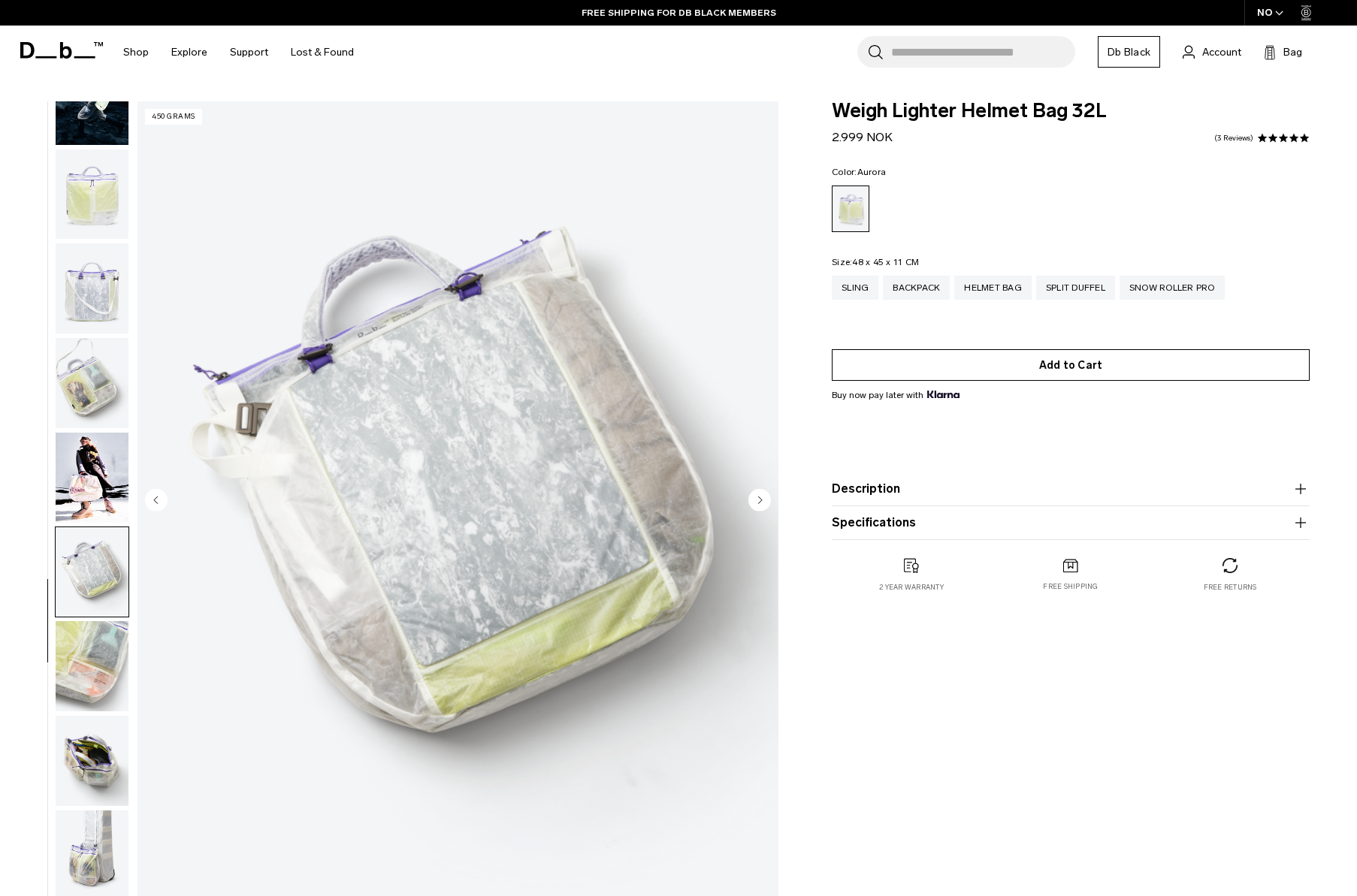
click at [937, 365] on button "Add to Cart" at bounding box center [1071, 365] width 478 height 32
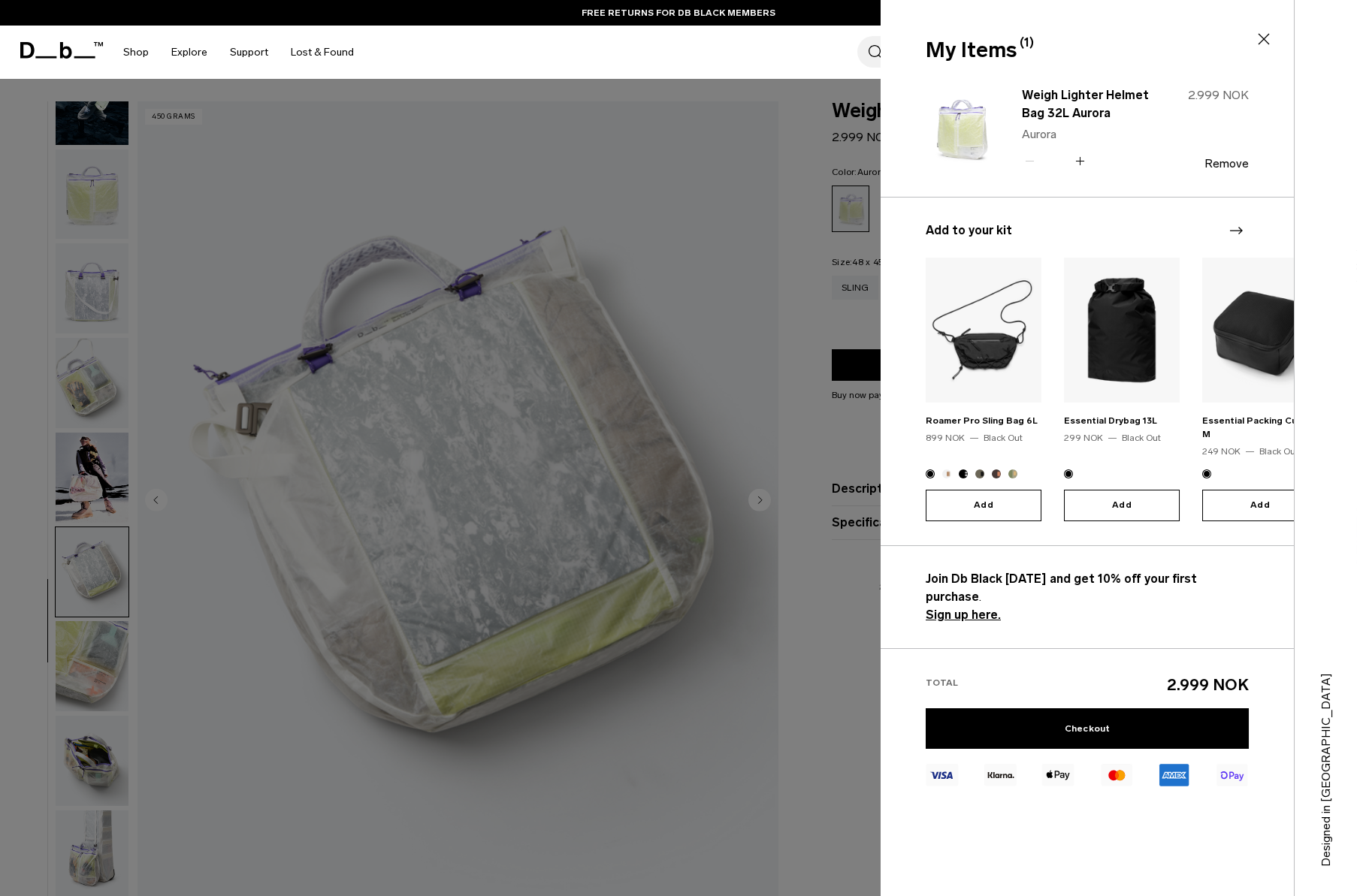
click at [832, 533] on div at bounding box center [678, 448] width 1357 height 896
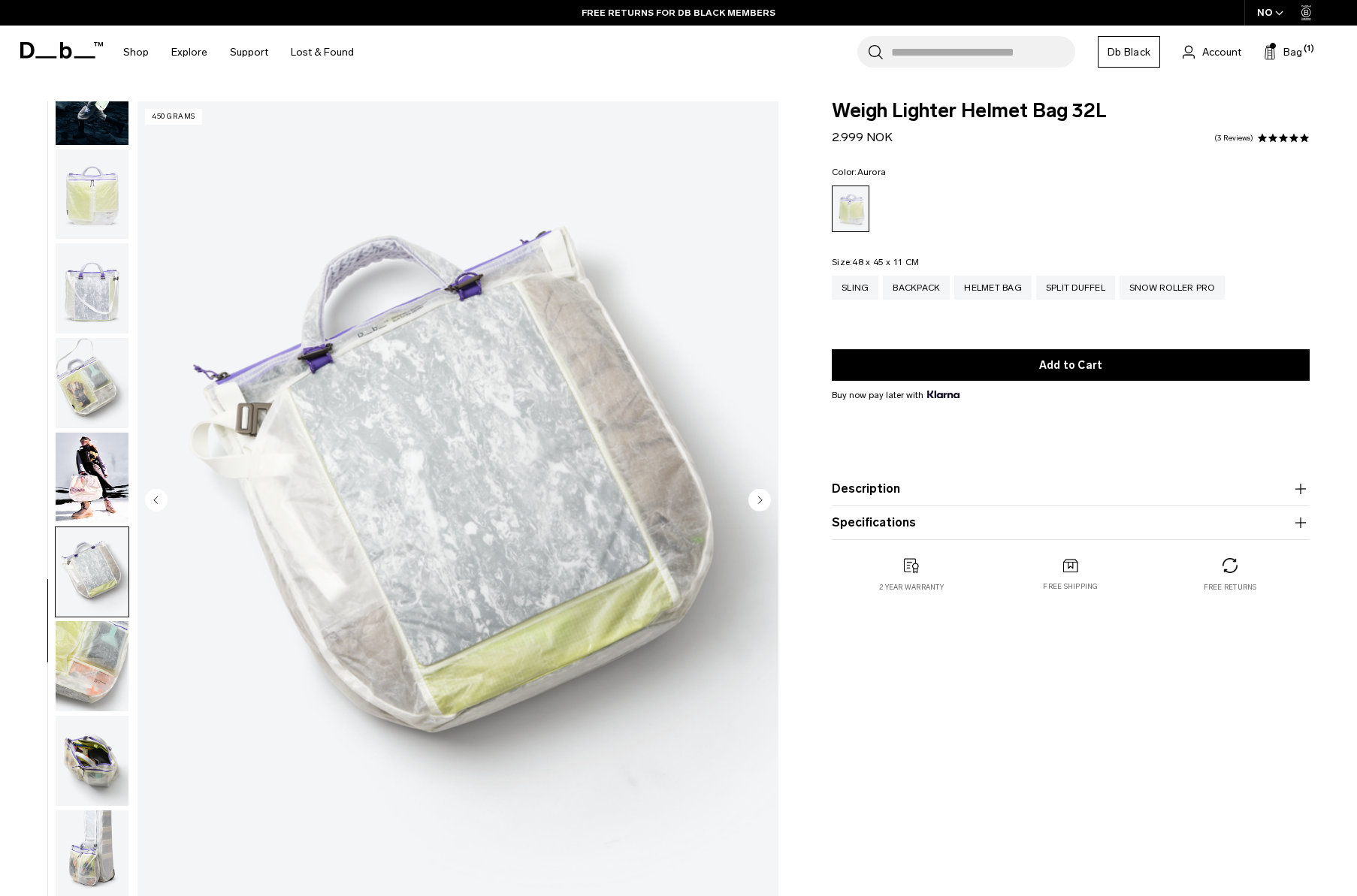
click at [1279, 16] on span "button" at bounding box center [1279, 13] width 8 height 11
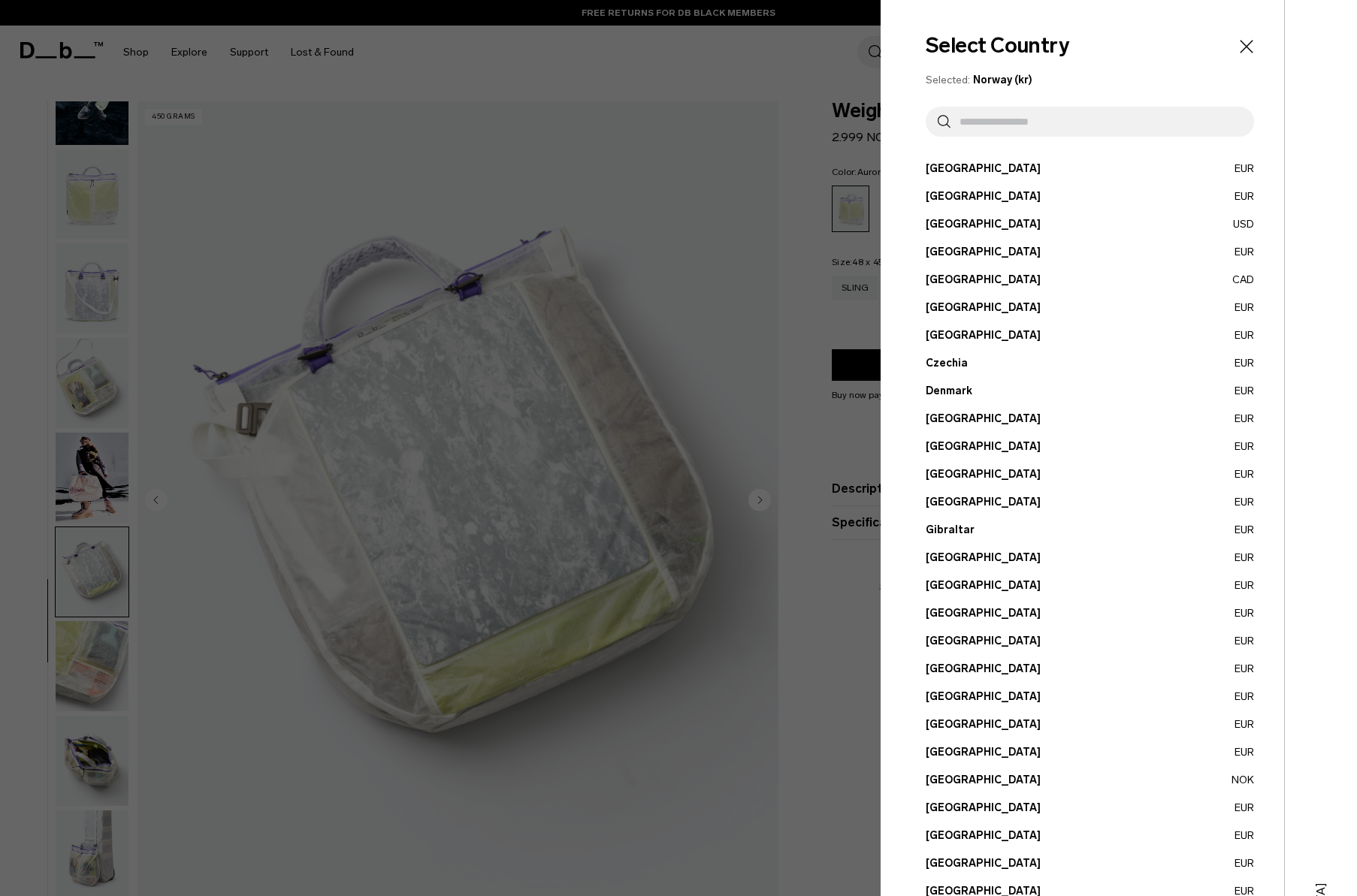
click at [1039, 123] on input "text" at bounding box center [1096, 122] width 292 height 30
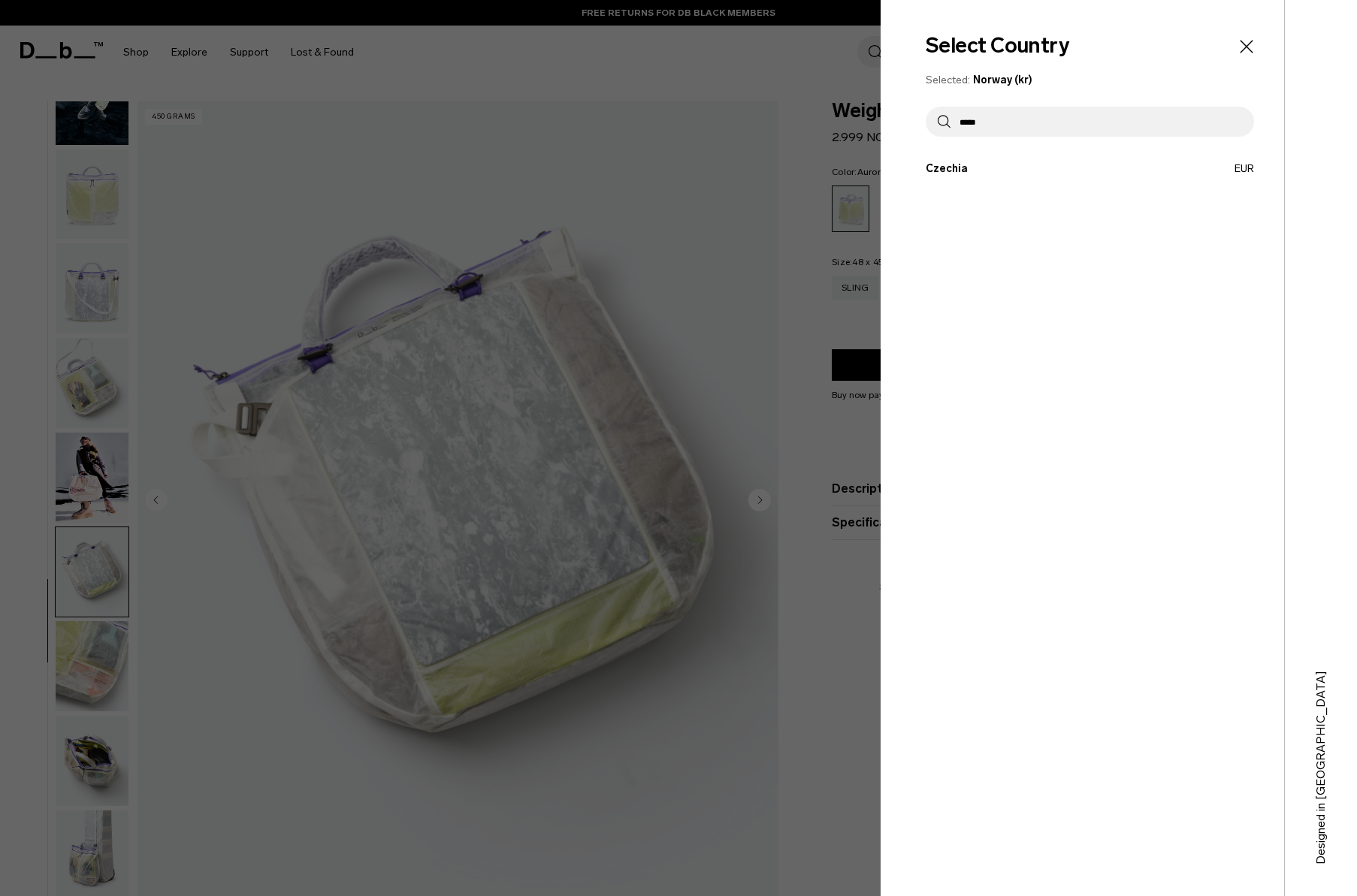
type input "*****"
click at [1021, 169] on button "Czechia EUR" at bounding box center [1089, 168] width 328 height 15
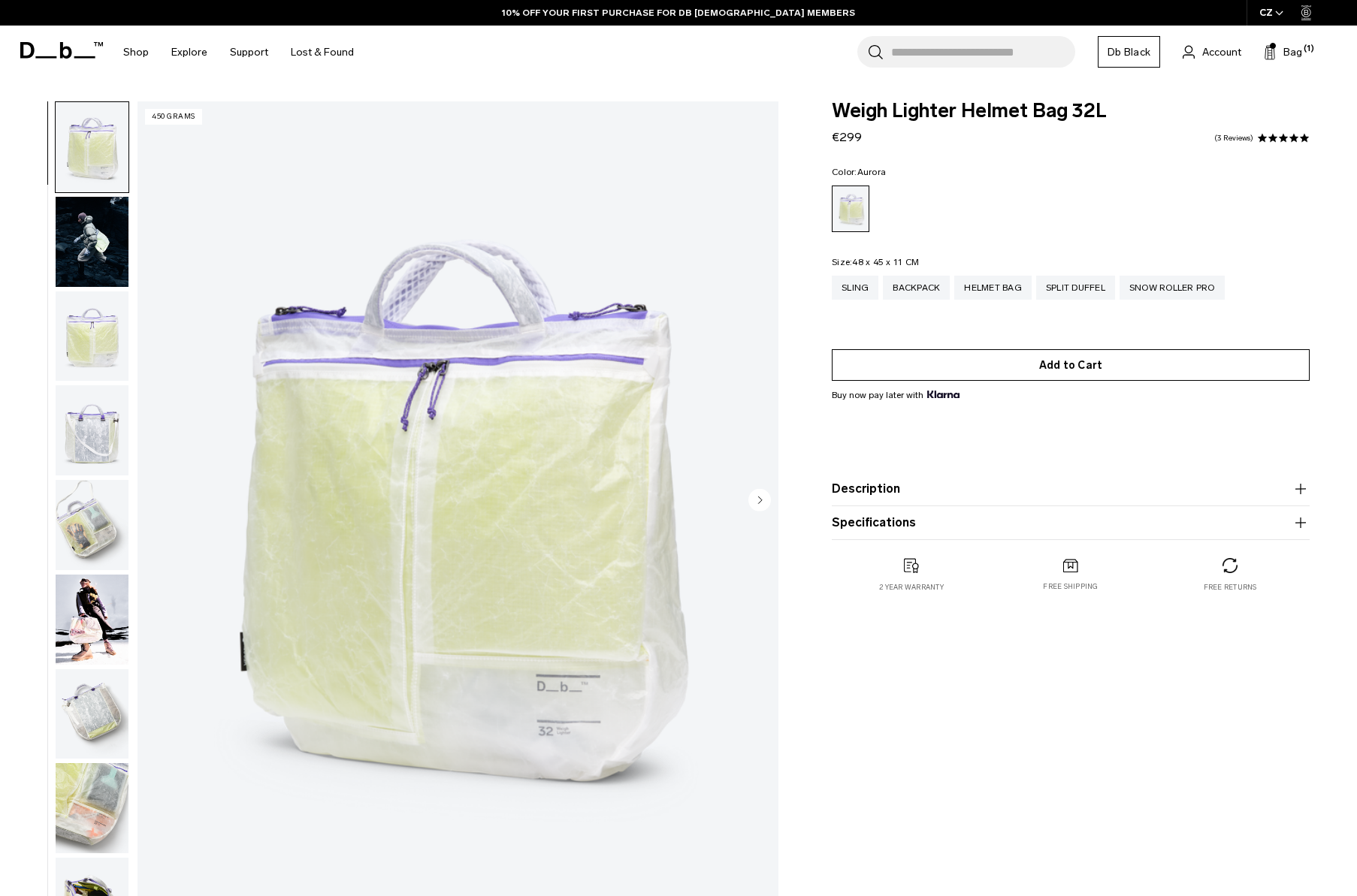
click at [1059, 366] on button "Add to Cart" at bounding box center [1071, 365] width 478 height 32
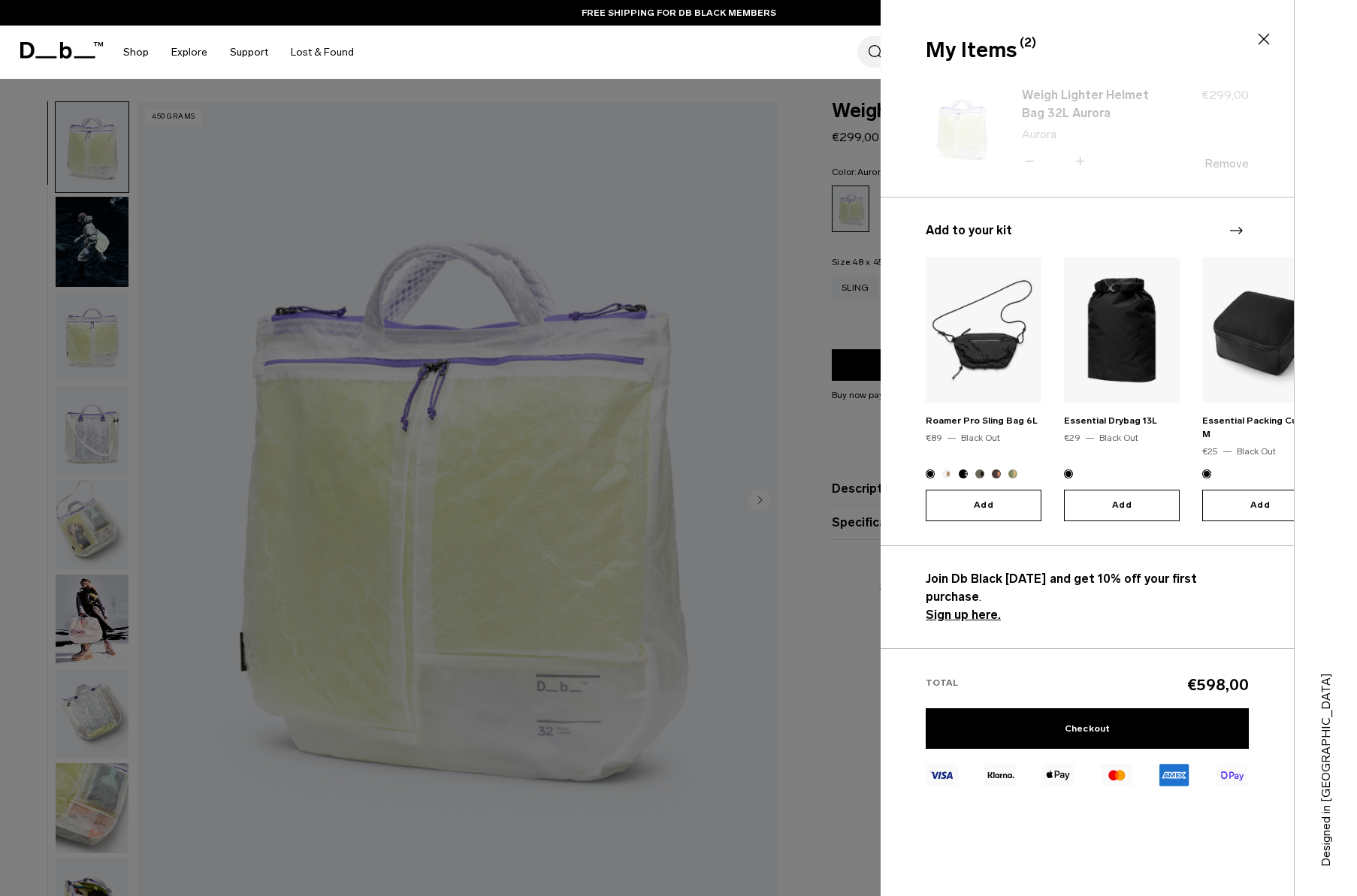
click at [1245, 51] on div "My Items (2) Close" at bounding box center [1085, 50] width 320 height 32
click at [1031, 161] on icon at bounding box center [1030, 160] width 15 height 22
click at [791, 164] on div at bounding box center [678, 448] width 1357 height 896
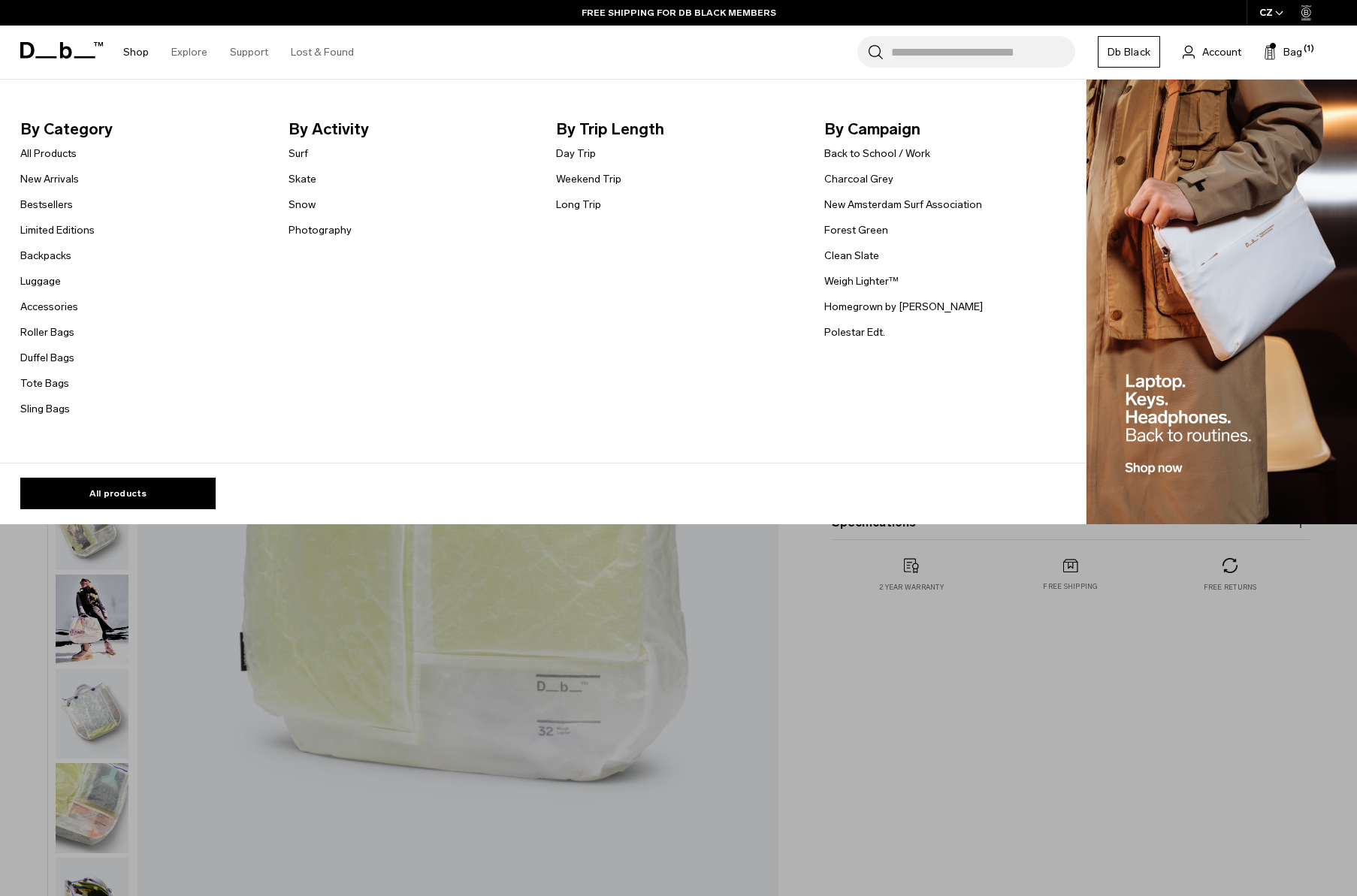
click at [135, 53] on link "Shop" at bounding box center [136, 53] width 26 height 53
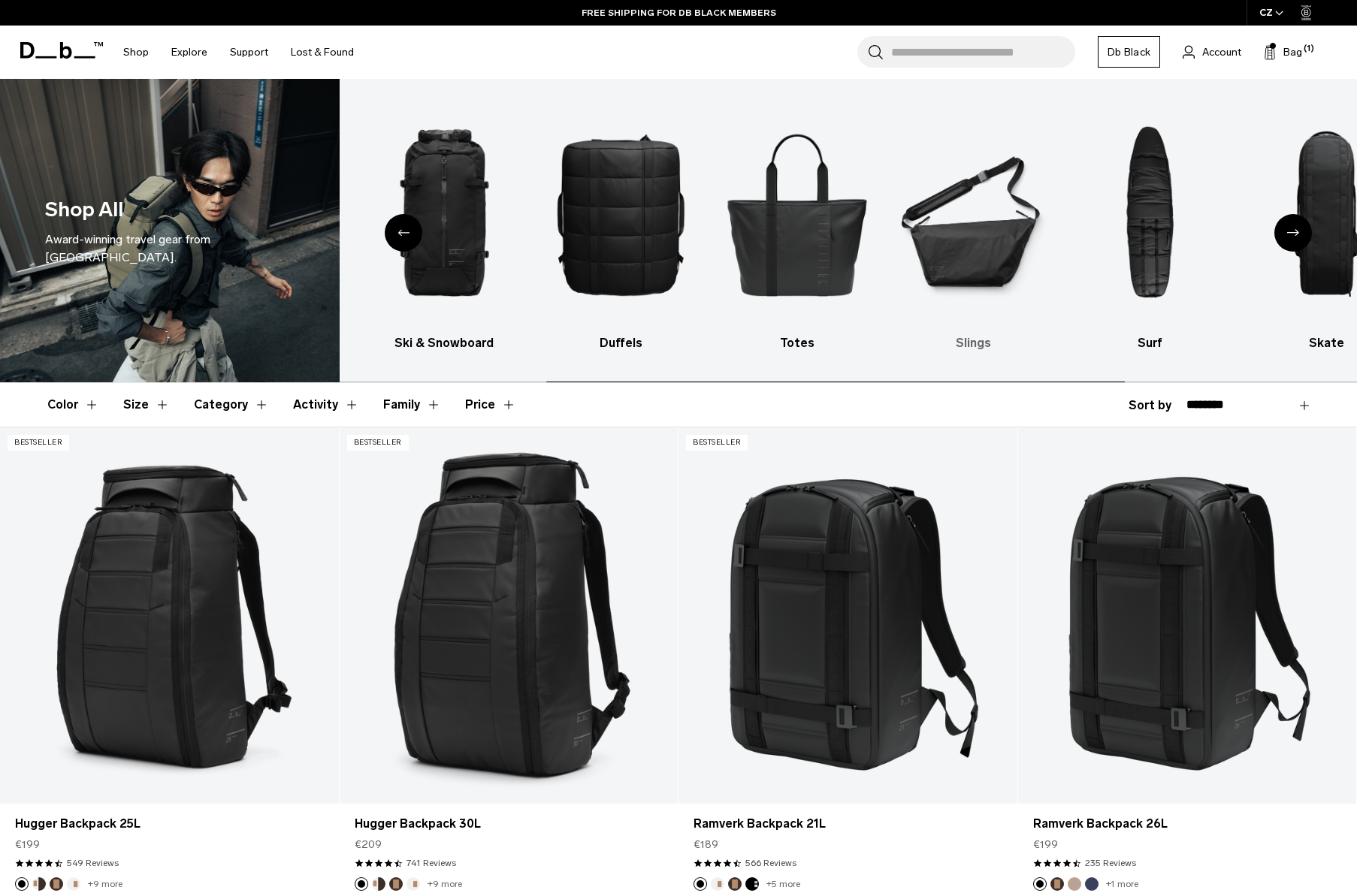
click at [979, 216] on img "6 / 10" at bounding box center [973, 214] width 150 height 225
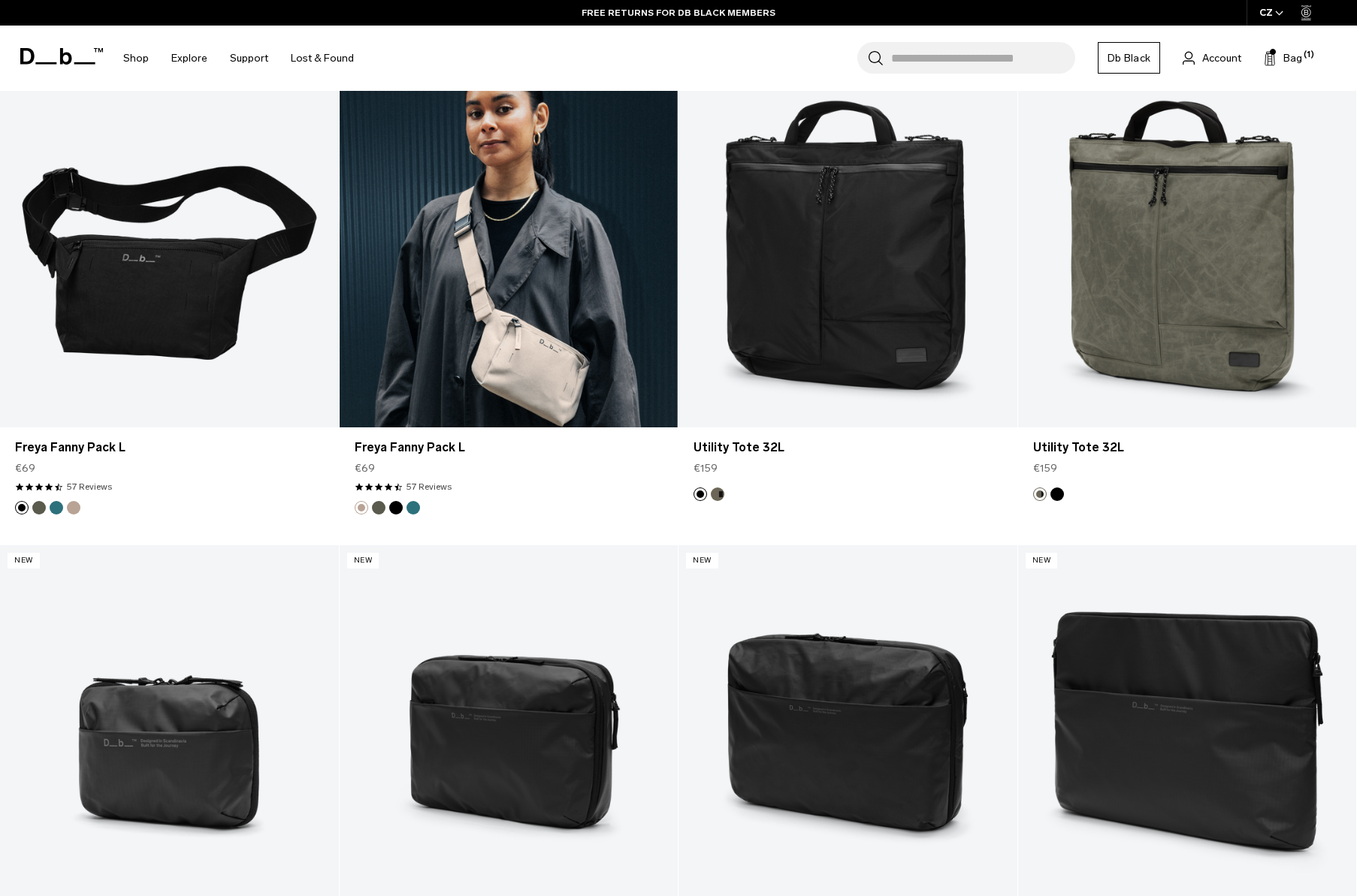
scroll to position [1334, 0]
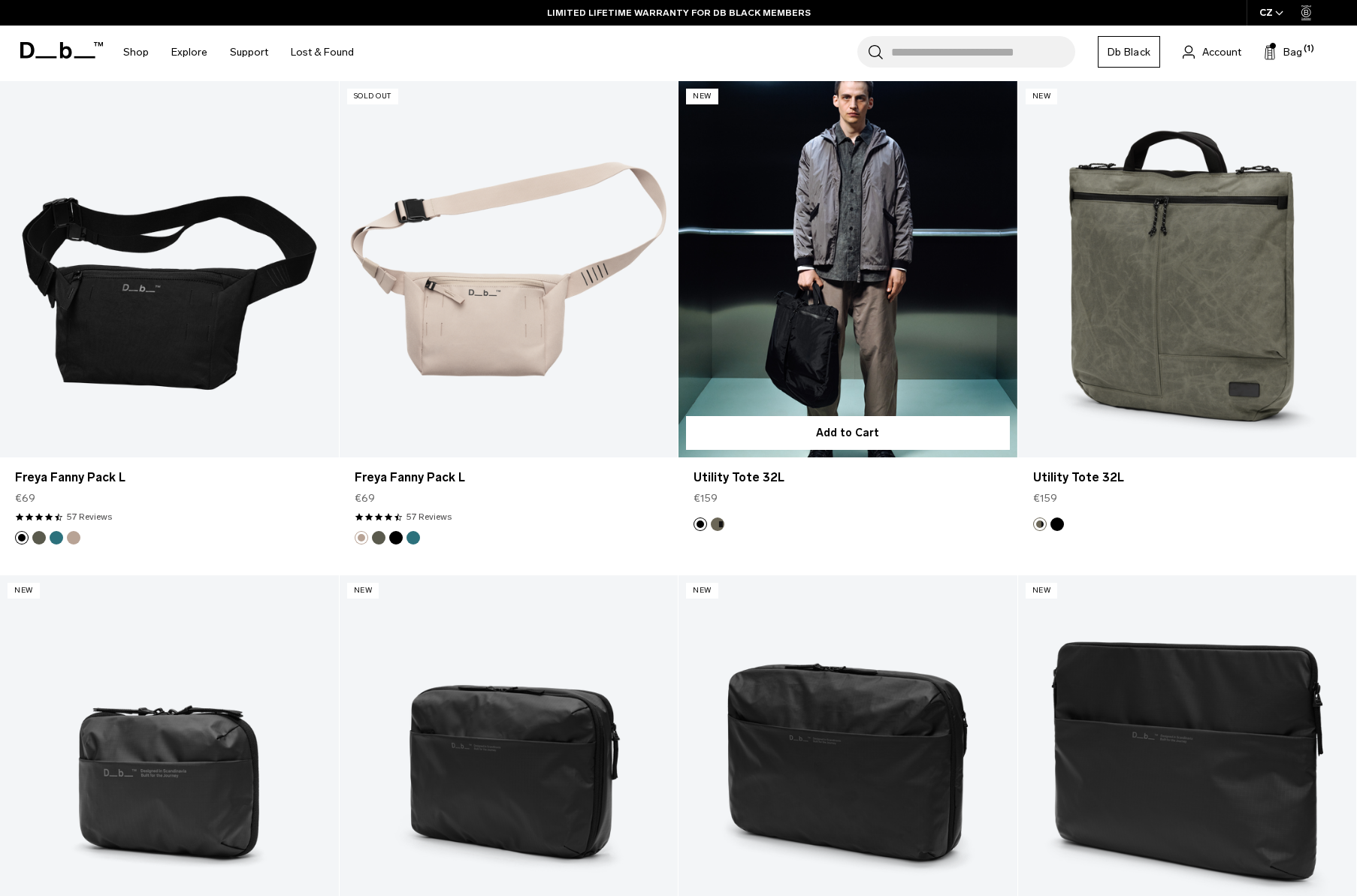
click at [873, 254] on link "Utility Tote 32L" at bounding box center [847, 269] width 339 height 377
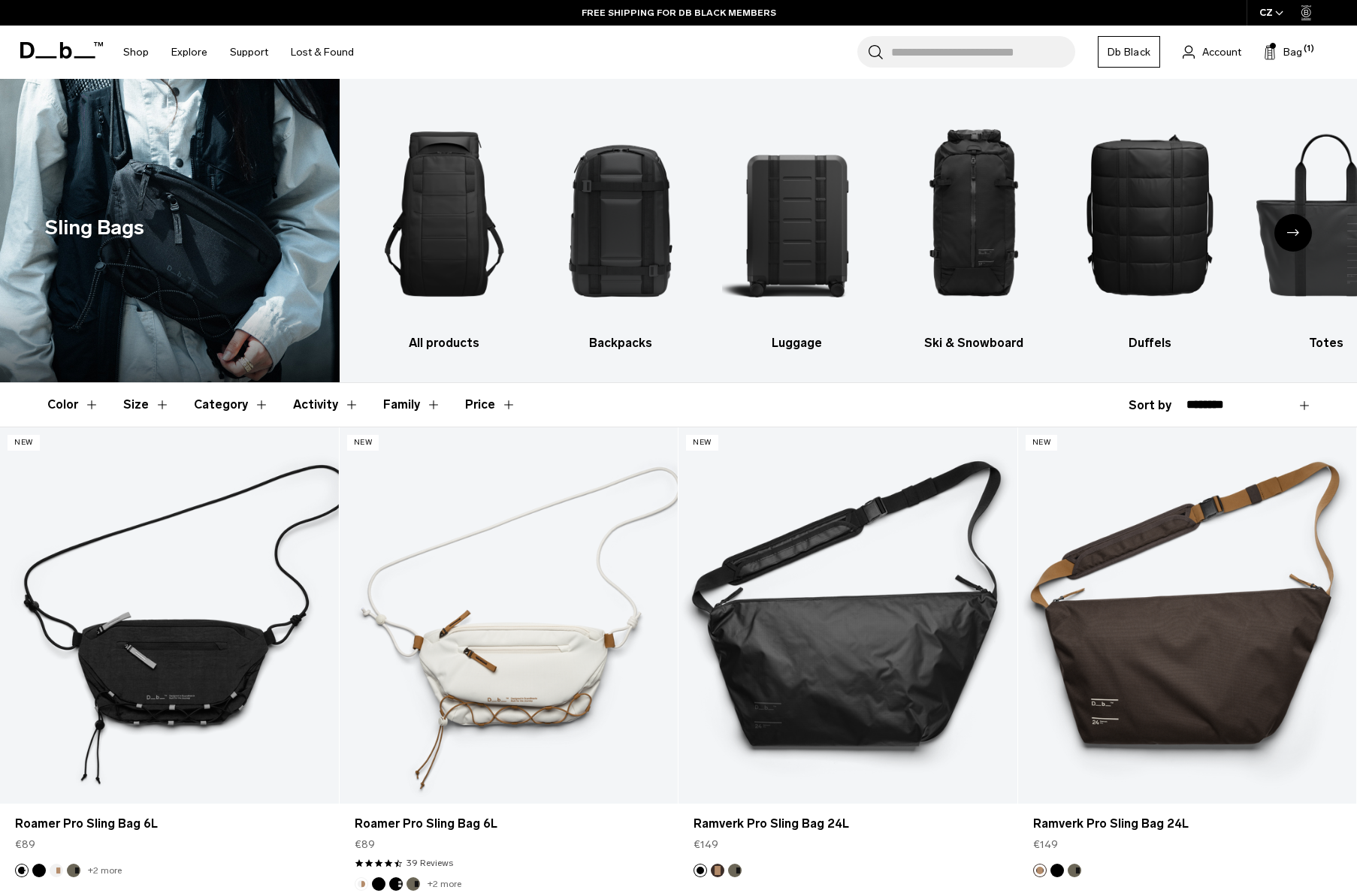
scroll to position [0, 0]
click at [1282, 53] on button "Bag (1)" at bounding box center [1282, 52] width 38 height 18
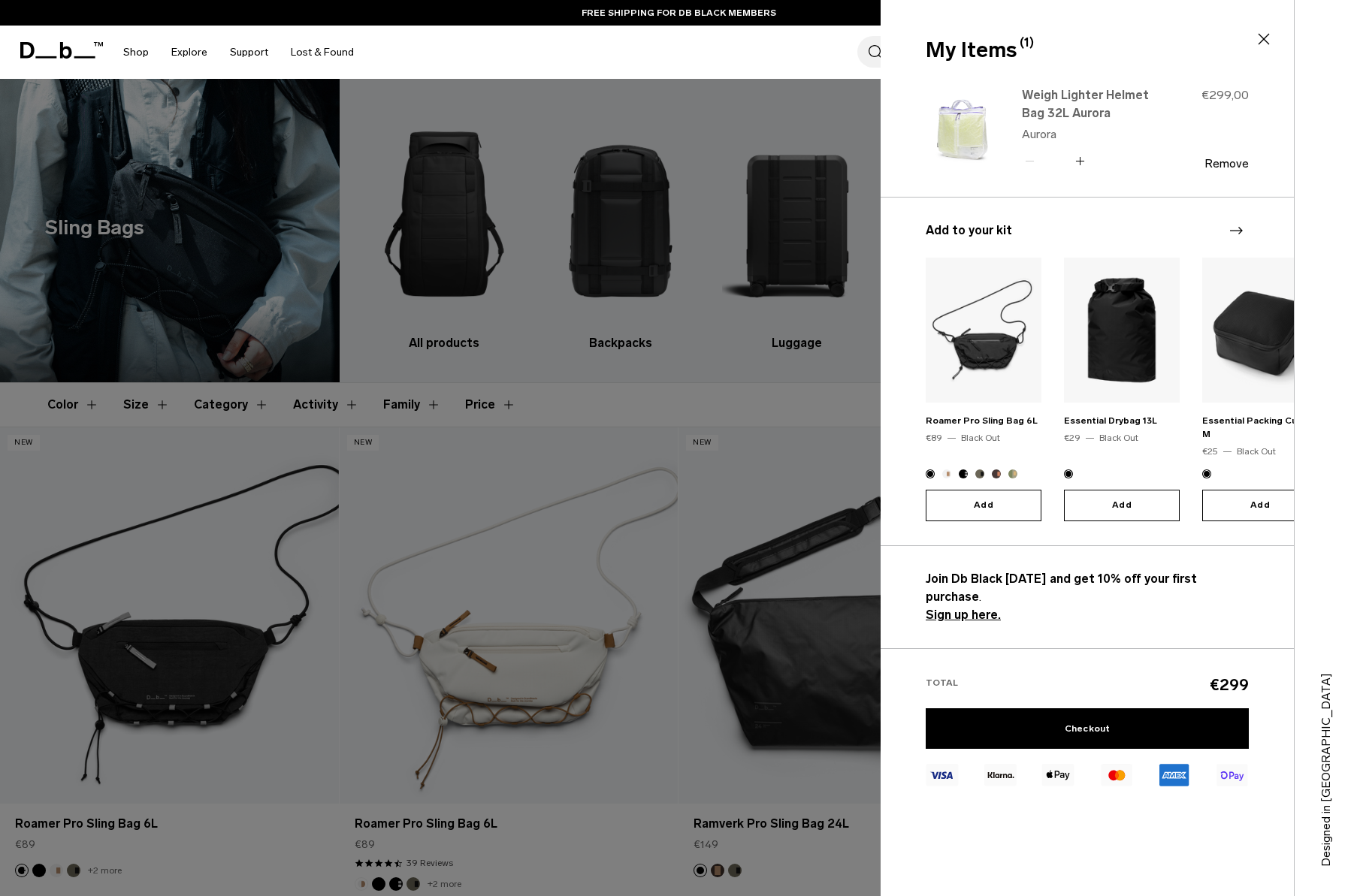
click at [1035, 109] on link "Weigh Lighter Helmet Bag 32L Aurora" at bounding box center [1087, 105] width 132 height 36
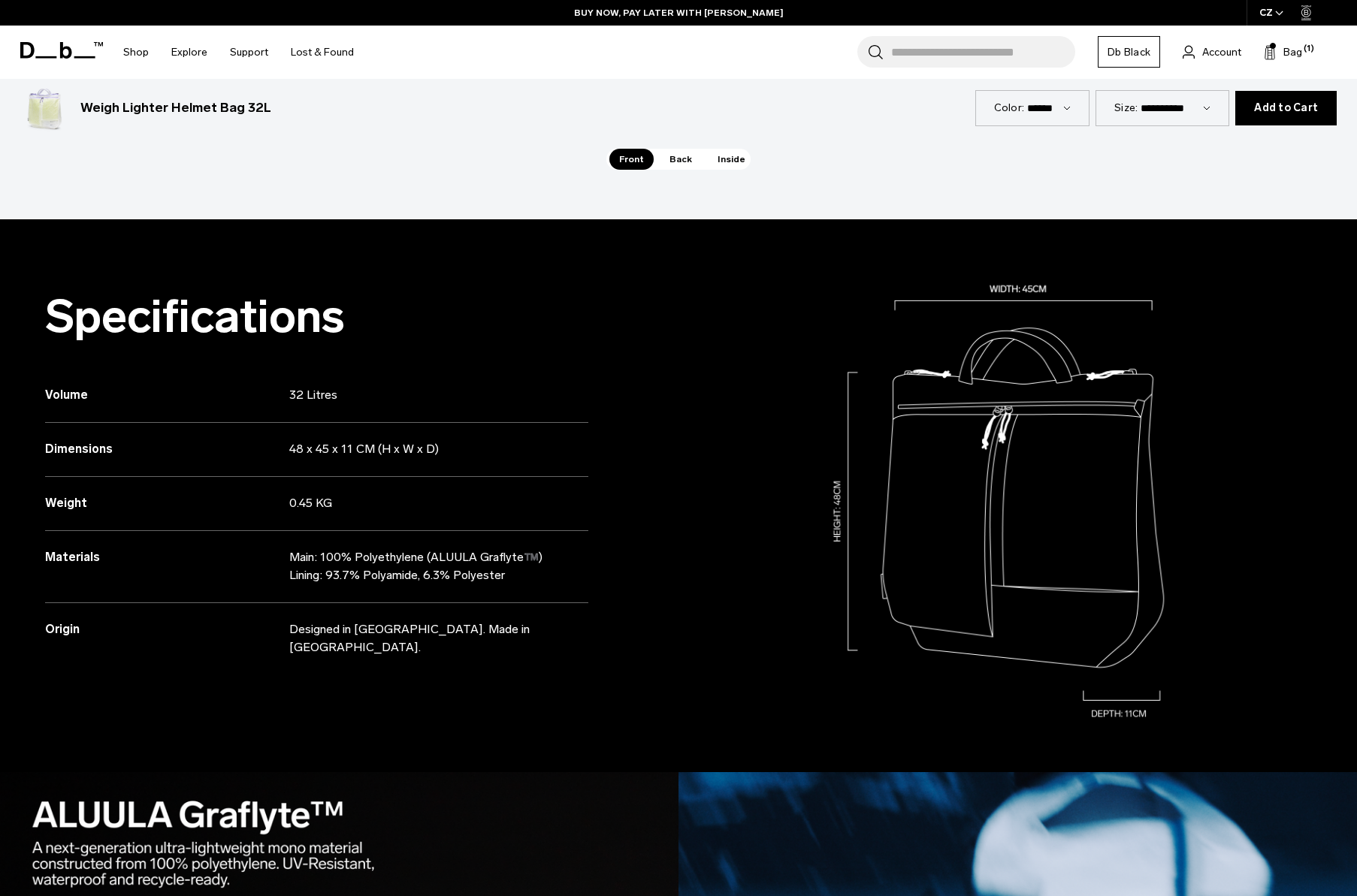
scroll to position [1429, 0]
